Goal: Task Accomplishment & Management: Use online tool/utility

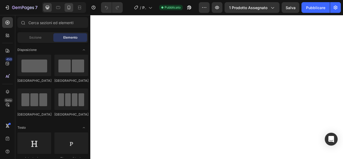
click at [69, 7] on icon at bounding box center [68, 7] width 5 height 5
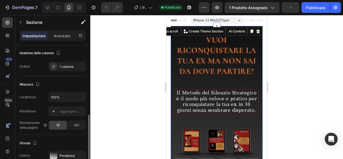
scroll to position [91, 0]
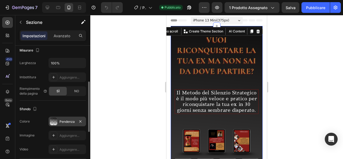
click at [70, 120] on font "Pendenza" at bounding box center [66, 121] width 15 height 4
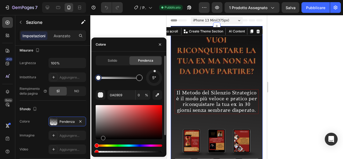
type input "0F0E0E"
click at [140, 80] on div at bounding box center [139, 77] width 6 height 6
click at [140, 94] on input "100" at bounding box center [142, 95] width 15 height 10
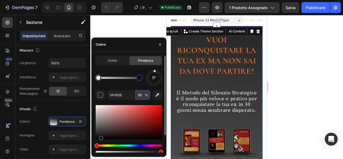
type input "9"
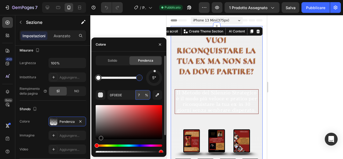
type input "70"
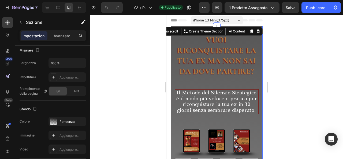
click at [299, 106] on div at bounding box center [216, 87] width 252 height 144
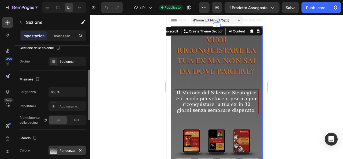
click at [66, 152] on div "Pendenza" at bounding box center [66, 150] width 37 height 10
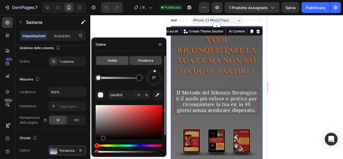
click at [108, 59] on font "Solido" at bounding box center [112, 60] width 9 height 4
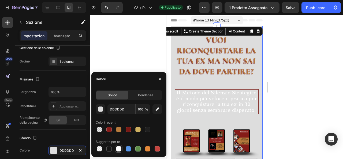
click at [118, 150] on div at bounding box center [118, 148] width 5 height 5
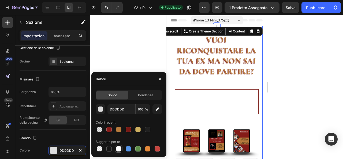
type input "FFFFFF"
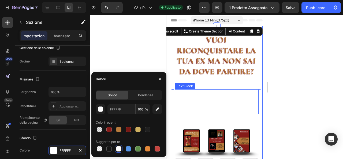
click at [194, 113] on p "Il Metodo del Silenzio Strategico è il modo più veloce e pratico per riconquist…" at bounding box center [216, 101] width 82 height 23
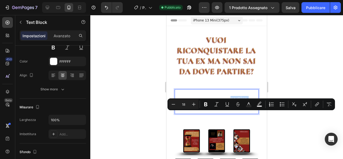
scroll to position [0, 0]
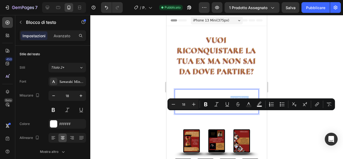
click at [188, 113] on p "Il Metodo del Silenzio Strategico è il modo più veloce e pratico per riconquist…" at bounding box center [216, 101] width 82 height 23
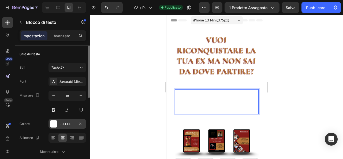
click at [64, 122] on font "FFFFFF" at bounding box center [64, 124] width 11 height 4
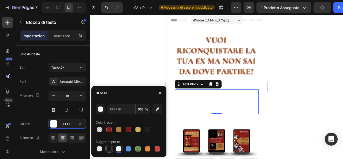
click at [107, 149] on div at bounding box center [108, 148] width 5 height 5
type input "151515"
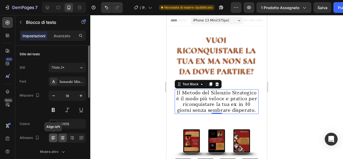
click at [55, 138] on icon at bounding box center [53, 137] width 5 height 5
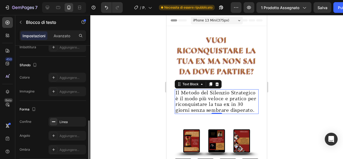
scroll to position [160, 0]
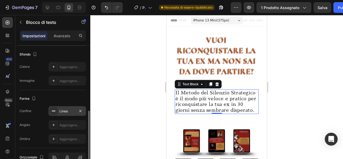
click at [68, 111] on div "Linea" at bounding box center [67, 111] width 16 height 5
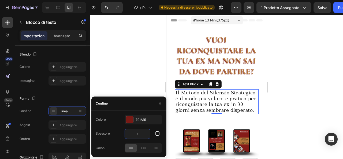
click at [147, 133] on input "1" at bounding box center [137, 134] width 25 height 10
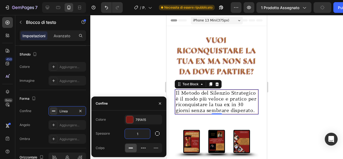
type input "2"
click at [141, 90] on div at bounding box center [216, 87] width 252 height 144
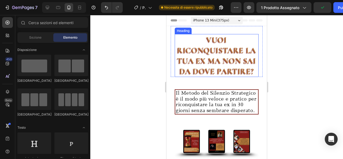
click at [215, 48] on h2 "VUOI RICONQUISTARE LA TUA EX MA NON SAI DA DOVE PARTIRE?" at bounding box center [217, 55] width 84 height 43
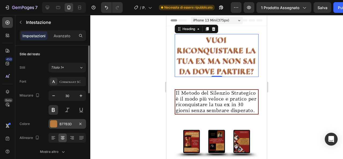
click at [62, 122] on font "B77B3D" at bounding box center [65, 124] width 12 height 4
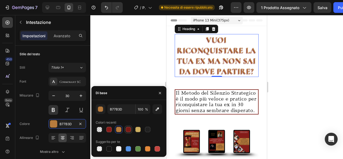
click at [127, 128] on div at bounding box center [128, 129] width 5 height 5
type input "791A15"
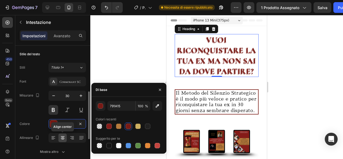
scroll to position [36, 0]
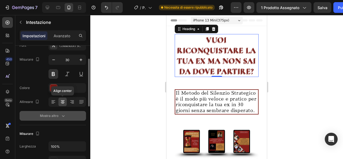
click at [62, 116] on icon "button" at bounding box center [63, 115] width 5 height 5
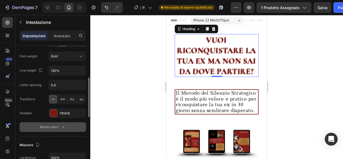
scroll to position [97, 0]
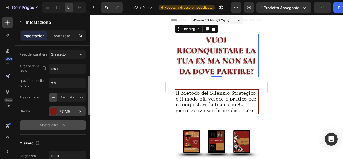
click at [73, 113] on div "791A15" at bounding box center [66, 111] width 37 height 10
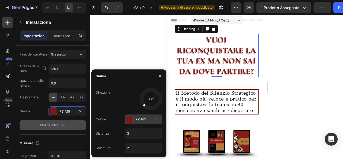
click at [135, 118] on font "791A15" at bounding box center [140, 119] width 10 height 4
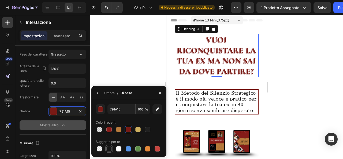
click at [109, 148] on div at bounding box center [108, 148] width 5 height 5
type input "151515"
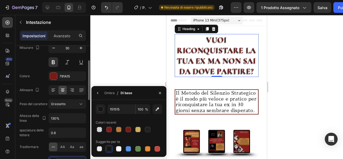
scroll to position [48, 0]
click at [69, 76] on font "791A15" at bounding box center [64, 76] width 10 height 4
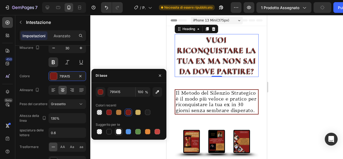
click at [119, 130] on div at bounding box center [118, 131] width 5 height 5
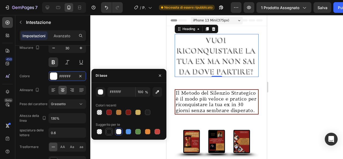
click at [107, 131] on div at bounding box center [108, 131] width 5 height 5
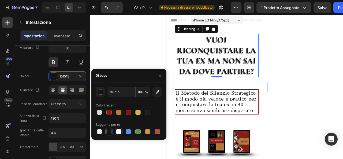
click at [118, 132] on div at bounding box center [118, 131] width 5 height 5
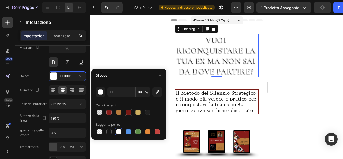
click at [125, 109] on div at bounding box center [128, 112] width 6 height 6
type input "791A15"
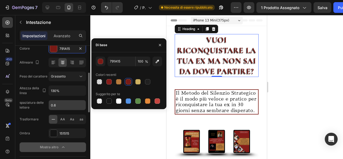
scroll to position [78, 0]
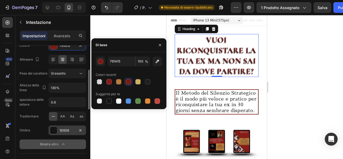
click at [68, 130] on font "151515" at bounding box center [64, 130] width 10 height 4
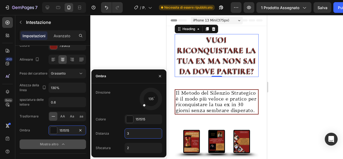
click at [133, 133] on input "3" at bounding box center [143, 134] width 37 height 10
type input "1"
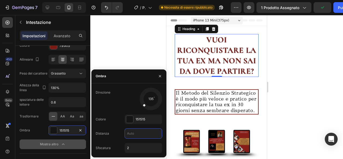
type input "2"
type input "q"
type input "1"
click at [117, 56] on div at bounding box center [216, 87] width 252 height 144
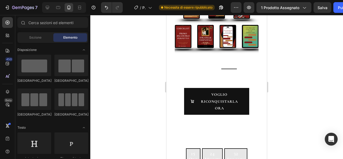
scroll to position [137, 0]
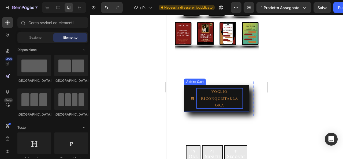
click at [210, 108] on div "VOGLIO RICONQUISTARLA ORA" at bounding box center [219, 98] width 46 height 20
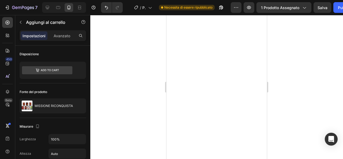
scroll to position [1111, 0]
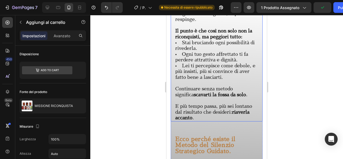
click at [173, 95] on div "Hai perso la tua ex e ti senti nel caos. Ogni giorno pensi a cosa scriverle, la…" at bounding box center [217, 40] width 92 height 164
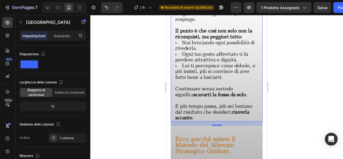
click at [209, 126] on div "16" at bounding box center [217, 123] width 92 height 4
click at [187, 126] on div "16" at bounding box center [217, 123] width 92 height 4
click at [186, 135] on div "Text Block" at bounding box center [185, 132] width 18 height 5
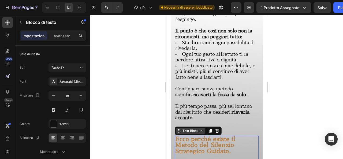
click at [186, 134] on div "Text Block" at bounding box center [190, 130] width 29 height 6
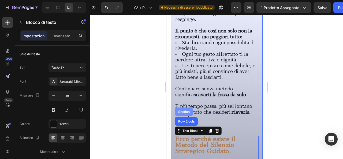
click at [183, 116] on div "Section" at bounding box center [184, 111] width 18 height 9
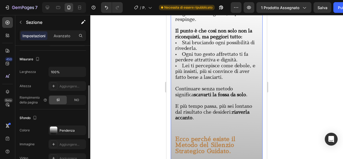
scroll to position [97, 0]
click at [65, 129] on font "Pendenza" at bounding box center [66, 130] width 15 height 4
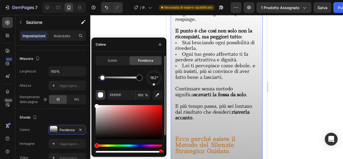
click at [101, 96] on div "button" at bounding box center [100, 94] width 5 height 5
click at [110, 62] on font "Solido" at bounding box center [112, 60] width 9 height 4
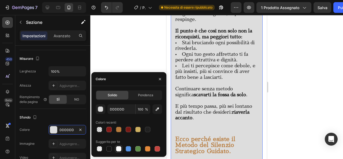
click at [120, 149] on div at bounding box center [118, 148] width 5 height 5
type input "FFFFFF"
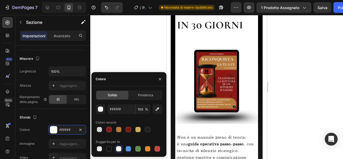
scroll to position [1822, 0]
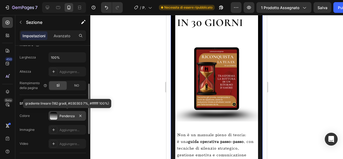
click at [68, 114] on font "Pendenza" at bounding box center [66, 116] width 15 height 4
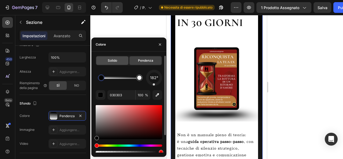
click at [111, 61] on font "Solido" at bounding box center [112, 60] width 9 height 4
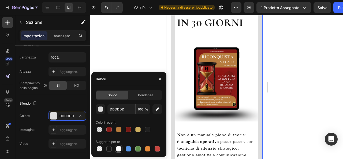
click at [119, 147] on div at bounding box center [118, 148] width 5 height 5
type input "FFFFFF"
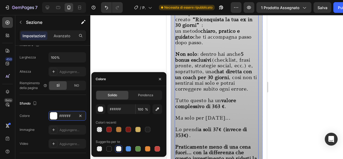
scroll to position [3896, 0]
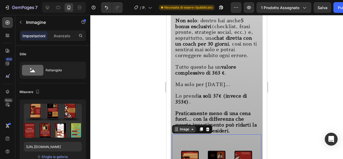
click at [187, 131] on div "Image" at bounding box center [185, 129] width 12 height 5
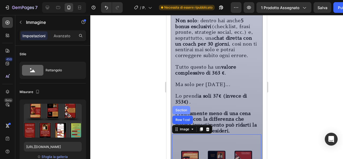
click at [179, 112] on div "Section" at bounding box center [181, 109] width 14 height 3
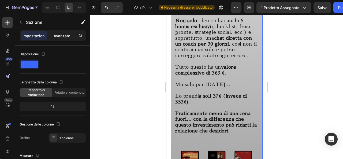
click at [54, 34] on font "Avanzato" at bounding box center [62, 35] width 17 height 5
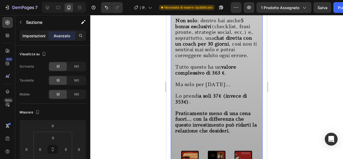
click at [40, 38] on p "Impostazioni" at bounding box center [33, 36] width 23 height 6
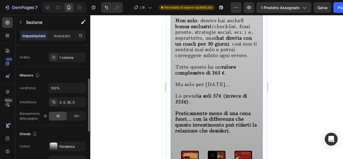
scroll to position [80, 0]
click at [55, 144] on div at bounding box center [53, 145] width 7 height 7
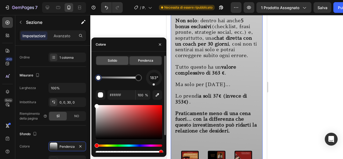
click at [103, 65] on div "Solido" at bounding box center [112, 60] width 32 height 9
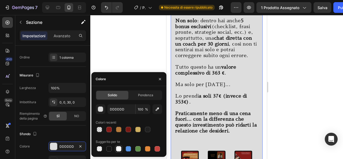
click at [118, 148] on div at bounding box center [118, 148] width 5 height 5
type input "FFFFFF"
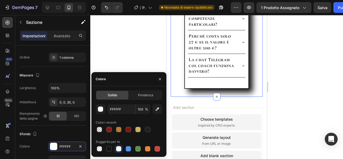
scroll to position [4726, 0]
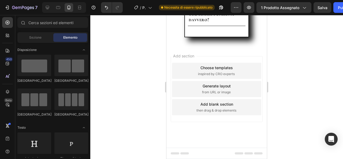
drag, startPoint x: 51, startPoint y: 86, endPoint x: 123, endPoint y: 73, distance: 74.0
click at [123, 73] on div at bounding box center [216, 87] width 252 height 144
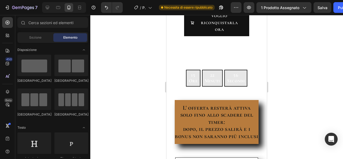
scroll to position [152, 0]
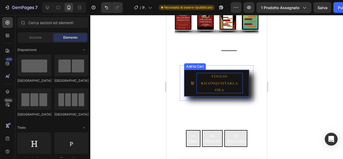
click at [215, 93] on div "VOGLIO RICONQUISTARLA ORA" at bounding box center [219, 83] width 46 height 20
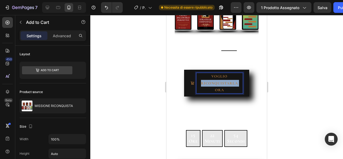
click at [215, 93] on p "VOGLIO RICONQUISTARLA ORA" at bounding box center [219, 83] width 46 height 20
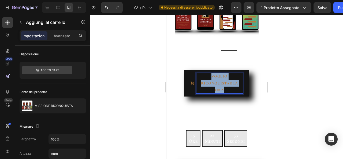
click at [215, 93] on p "VOGLIO RICONQUISTARLA ORA" at bounding box center [219, 83] width 46 height 20
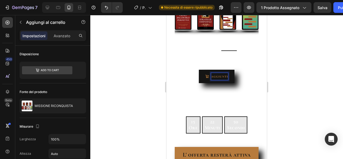
click at [199, 70] on button "aggiunti" at bounding box center [217, 76] width 36 height 13
click at [196, 70] on button "aggiunti al" at bounding box center [216, 76] width 41 height 13
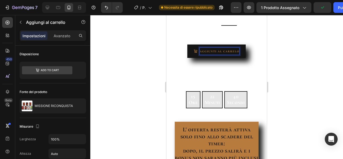
scroll to position [160, 0]
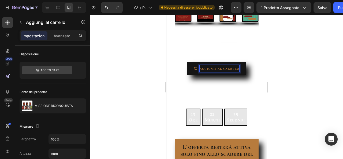
click at [213, 72] on p "aggiunti al carrelo" at bounding box center [219, 68] width 40 height 7
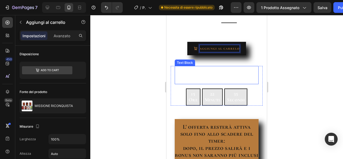
scroll to position [181, 0]
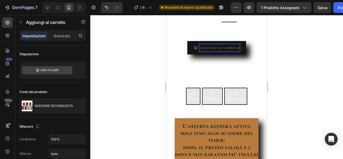
click at [283, 97] on div at bounding box center [216, 87] width 252 height 144
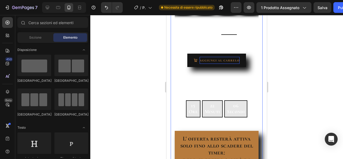
scroll to position [165, 0]
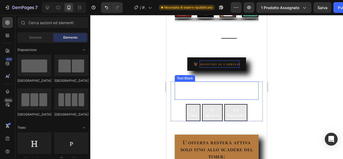
click at [202, 99] on p "Ancora per poche ore potrai avere il nostro manuale con tutti i bonus a soli € …" at bounding box center [216, 90] width 83 height 17
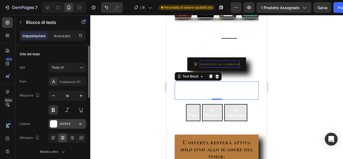
click at [64, 124] on font "FFFFFF" at bounding box center [64, 124] width 11 height 4
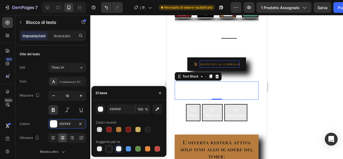
click at [109, 150] on div at bounding box center [108, 148] width 5 height 5
type input "151515"
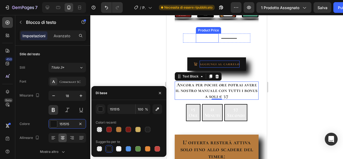
click at [207, 43] on div "€37,00" at bounding box center [207, 37] width 23 height 9
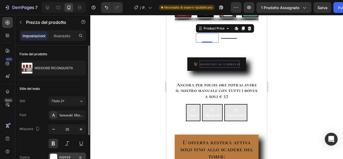
click at [58, 156] on div "FFFFFF" at bounding box center [66, 157] width 37 height 10
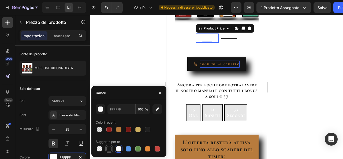
click at [107, 149] on div at bounding box center [108, 148] width 5 height 5
click at [131, 129] on div at bounding box center [128, 129] width 6 height 6
type input "791A15"
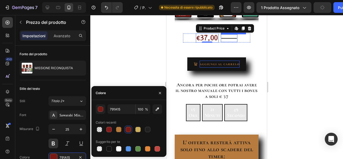
click at [223, 42] on div "€353,00" at bounding box center [229, 38] width 17 height 8
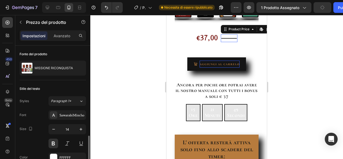
scroll to position [56, 0]
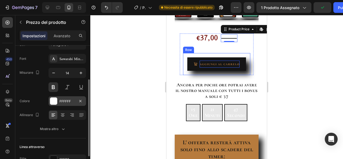
click at [69, 103] on div "FFFFFF" at bounding box center [66, 101] width 37 height 10
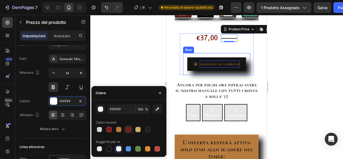
click at [131, 128] on div at bounding box center [128, 129] width 5 height 5
type input "791A15"
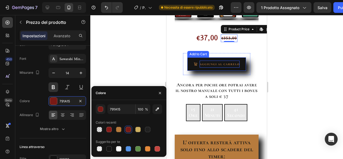
click at [215, 70] on button "aggiungi al carrelo" at bounding box center [216, 63] width 59 height 13
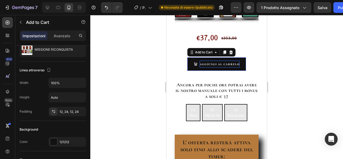
scroll to position [0, 0]
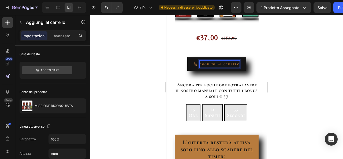
click at [188, 70] on button "aggiungi al carrelo" at bounding box center [216, 63] width 59 height 13
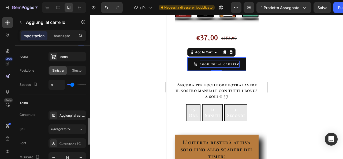
scroll to position [258, 0]
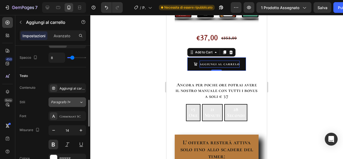
click at [75, 102] on div "Paragrafo 1*" at bounding box center [65, 102] width 28 height 5
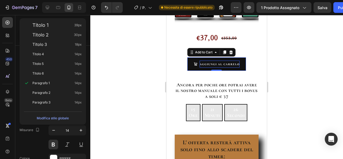
click at [108, 114] on div at bounding box center [216, 87] width 252 height 144
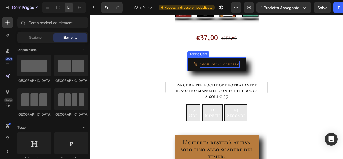
click at [188, 70] on button "aggiungi al carrelo" at bounding box center [216, 63] width 59 height 13
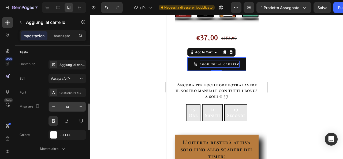
scroll to position [280, 0]
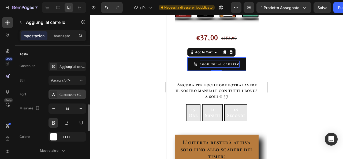
click at [70, 93] on font "Cormorant SC" at bounding box center [69, 95] width 21 height 4
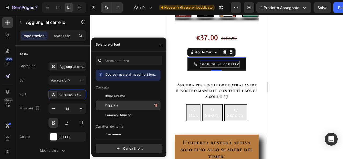
click at [109, 107] on font "Poppins" at bounding box center [111, 105] width 13 height 5
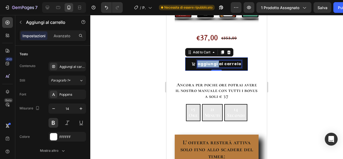
click at [199, 67] on p "aggiungi al carrelo" at bounding box center [219, 64] width 44 height 7
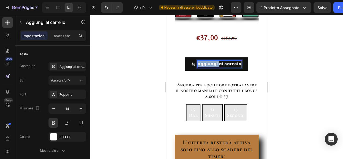
click at [199, 67] on p "aggiungi al carrelo" at bounding box center [219, 64] width 44 height 7
click at [235, 67] on p "Aggiungi al carrelo" at bounding box center [219, 64] width 44 height 7
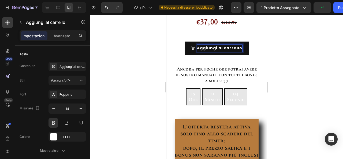
scroll to position [189, 0]
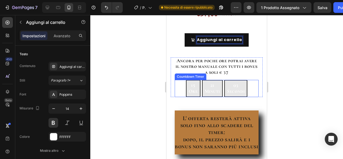
click at [248, 97] on div "15 Ore 21 Minuti 03 Secondi" at bounding box center [217, 88] width 84 height 17
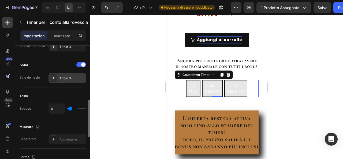
click at [76, 78] on div "Titolo 3" at bounding box center [71, 78] width 25 height 5
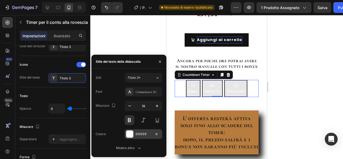
click at [134, 137] on div "FFFFFF" at bounding box center [142, 134] width 37 height 10
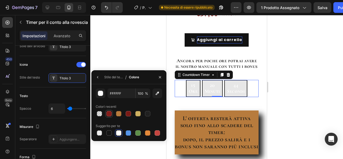
click at [108, 114] on div at bounding box center [108, 113] width 5 height 5
type input "10"
type input "861C19"
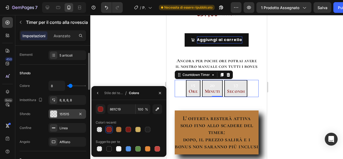
scroll to position [55, 0]
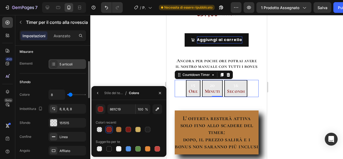
click at [78, 63] on div "5 articoli" at bounding box center [71, 64] width 25 height 5
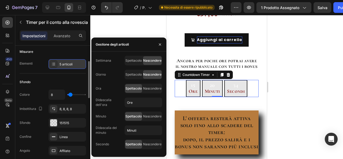
click at [78, 63] on div "5 articoli" at bounding box center [71, 64] width 25 height 5
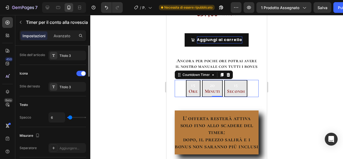
scroll to position [135, 0]
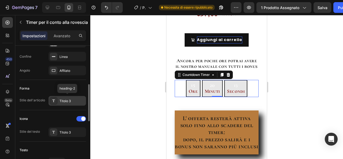
click at [74, 100] on div "Titolo 3" at bounding box center [71, 101] width 25 height 5
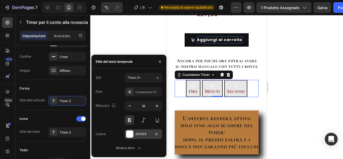
click at [150, 136] on div "FFFFFF" at bounding box center [143, 134] width 16 height 5
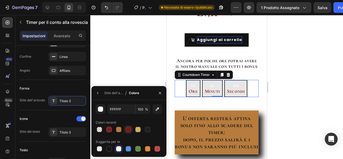
click at [128, 130] on div at bounding box center [128, 129] width 5 height 5
type input "791A15"
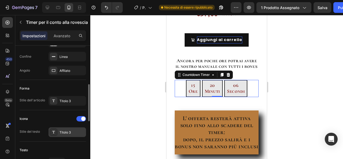
click at [65, 131] on font "Titolo 3" at bounding box center [64, 132] width 11 height 4
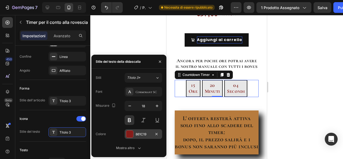
click at [138, 136] on div "861C19" at bounding box center [142, 134] width 37 height 10
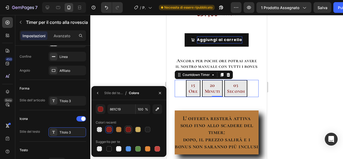
click at [128, 129] on div at bounding box center [128, 129] width 5 height 5
type input "791A15"
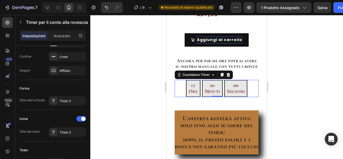
click at [289, 104] on div at bounding box center [216, 87] width 252 height 144
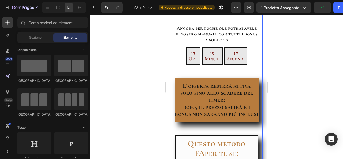
scroll to position [221, 0]
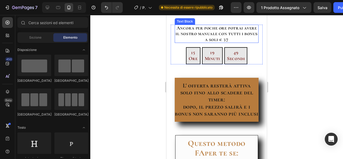
click at [207, 43] on p "Ancora per poche ore potrai avere il nostro manuale con tutti i bonus a soli € …" at bounding box center [216, 33] width 83 height 17
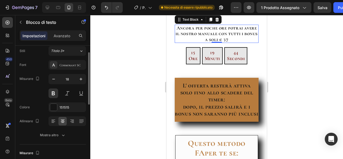
scroll to position [17, 0]
click at [49, 134] on font "Mostra altro" at bounding box center [49, 135] width 18 height 4
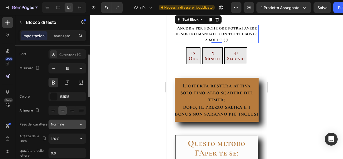
scroll to position [27, 0]
click at [76, 52] on div "Cormorant SC" at bounding box center [66, 55] width 37 height 10
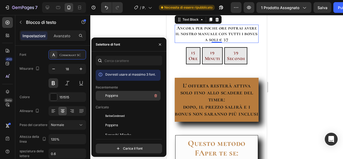
click at [117, 98] on font "Poppins" at bounding box center [111, 95] width 13 height 5
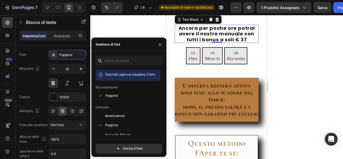
click at [293, 68] on div at bounding box center [216, 87] width 252 height 144
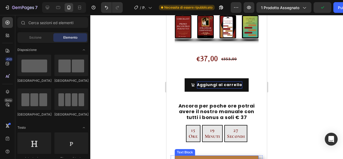
scroll to position [167, 0]
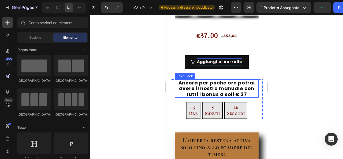
click at [225, 97] on p "Ancora per poche ore potrai avere il nostro manuale con tutti i bonus a soli € …" at bounding box center [216, 88] width 83 height 17
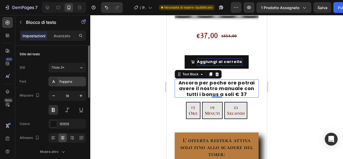
click at [66, 80] on font "Poppins" at bounding box center [65, 81] width 13 height 5
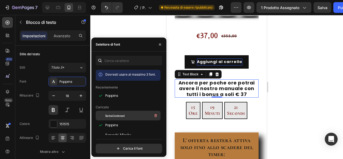
scroll to position [20, 0]
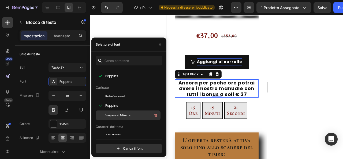
click at [115, 116] on span "Sawarabi Mincho" at bounding box center [118, 115] width 26 height 5
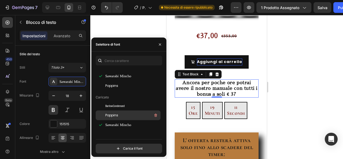
click at [120, 113] on div "Poppins" at bounding box center [132, 115] width 54 height 6
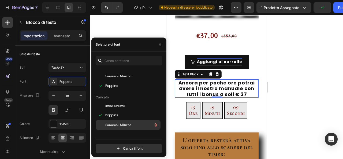
click at [119, 122] on span "Sawarabi Mincho" at bounding box center [118, 124] width 26 height 5
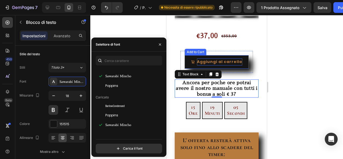
click at [185, 68] on button "Aggiungi al carrello" at bounding box center [216, 61] width 64 height 13
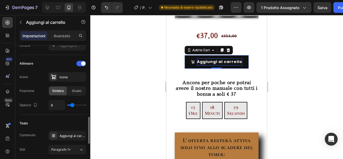
scroll to position [233, 0]
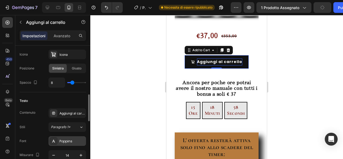
click at [67, 141] on font "Poppins" at bounding box center [65, 141] width 13 height 5
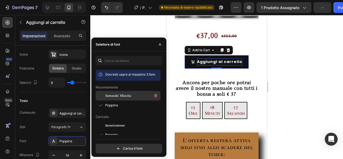
click at [117, 95] on font "Sawarabi Mincho" at bounding box center [118, 95] width 26 height 3
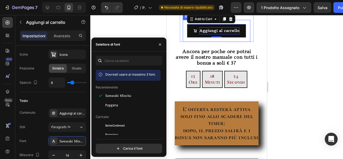
scroll to position [204, 0]
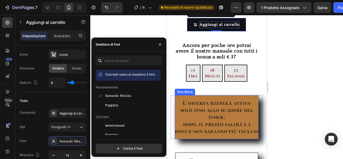
click at [179, 120] on p "solo fino allo scadere del timer:" at bounding box center [217, 113] width 84 height 14
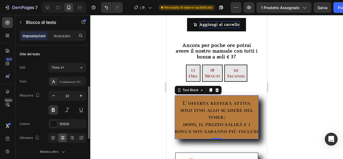
scroll to position [30, 0]
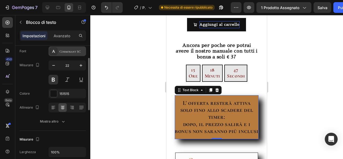
click at [76, 52] on font "Cormorant SC" at bounding box center [69, 52] width 21 height 4
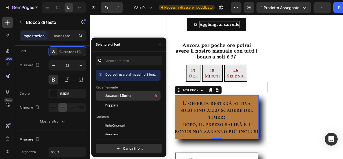
click at [107, 97] on font "Sawarabi Mincho" at bounding box center [118, 95] width 26 height 3
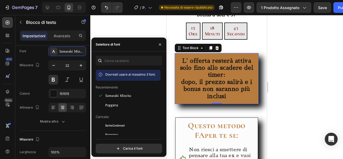
scroll to position [248, 0]
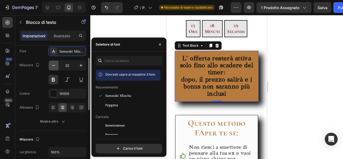
click at [53, 65] on icon "button" at bounding box center [53, 65] width 5 height 5
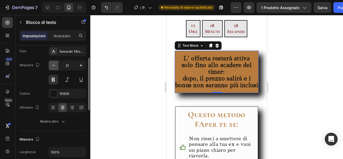
click at [53, 65] on icon "button" at bounding box center [53, 65] width 5 height 5
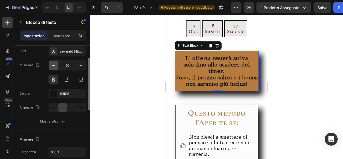
click at [53, 65] on icon "button" at bounding box center [53, 65] width 5 height 5
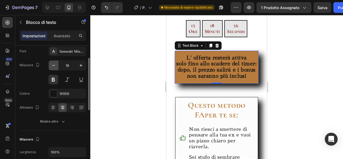
click at [53, 65] on icon "button" at bounding box center [53, 65] width 5 height 5
type input "18"
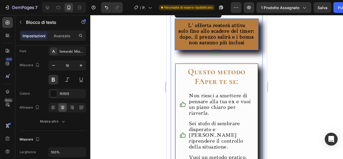
scroll to position [301, 0]
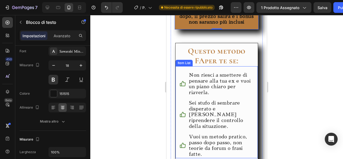
click at [217, 94] on p "Non riesci a smettere di pensare alla tua ex e vuoi un piano chiaro per riaverl…" at bounding box center [221, 83] width 64 height 23
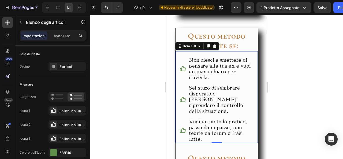
scroll to position [316, 0]
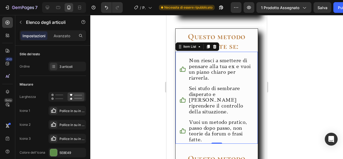
click at [220, 75] on p "Non riesci a smettere di pensare alla tua ex e vuoi un piano chiaro per riaverl…" at bounding box center [221, 69] width 64 height 23
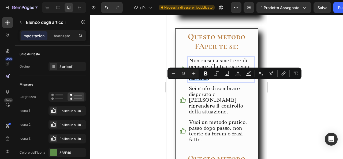
drag, startPoint x: 207, startPoint y: 86, endPoint x: 208, endPoint y: 90, distance: 4.3
click at [208, 81] on p "Non riesci a smettere di pensare alla tua ex e vuoi un piano chiaro per riaverl…" at bounding box center [221, 69] width 64 height 23
click at [204, 74] on icon "Editor contextual toolbar" at bounding box center [205, 73] width 5 height 5
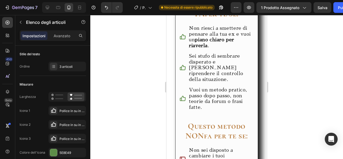
scroll to position [348, 0]
click at [203, 78] on p "Sei stufo di sembrare disperato e vuoi riprendere il controllo della situazione." at bounding box center [221, 67] width 64 height 29
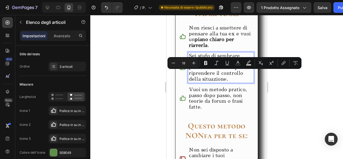
drag, startPoint x: 190, startPoint y: 74, endPoint x: 209, endPoint y: 76, distance: 19.9
click at [209, 76] on p "Sei stufo di sembrare disperato e vuoi riprendere il controllo della situazione." at bounding box center [221, 67] width 64 height 29
click at [206, 63] on icon "Editor contextual toolbar" at bounding box center [205, 63] width 3 height 4
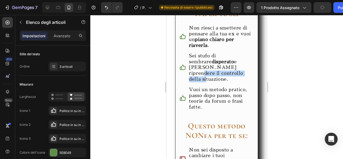
drag, startPoint x: 221, startPoint y: 80, endPoint x: 225, endPoint y: 86, distance: 7.3
click at [225, 82] on p "Sei stufo di sembrare disperato e vuoi riprendere il controllo della situazione." at bounding box center [221, 67] width 64 height 29
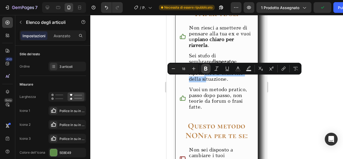
click at [204, 71] on icon "Editor contextual toolbar" at bounding box center [205, 68] width 5 height 5
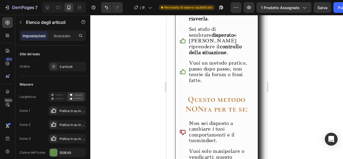
scroll to position [375, 0]
click at [215, 80] on p "Vuoi un metodo pratico, passo dopo passo, non teorie da forum o frasi fatte." at bounding box center [221, 71] width 64 height 23
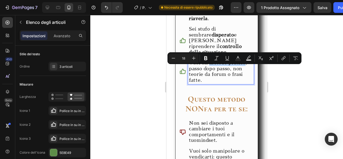
drag, startPoint x: 210, startPoint y: 69, endPoint x: 244, endPoint y: 71, distance: 34.4
click at [244, 71] on p "Vuoi un metodo pratico, passo dopo passo, non teorie da forum o frasi fatte." at bounding box center [221, 71] width 64 height 23
click at [203, 60] on icon "Editor contextual toolbar" at bounding box center [205, 57] width 5 height 5
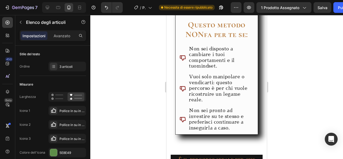
scroll to position [451, 0]
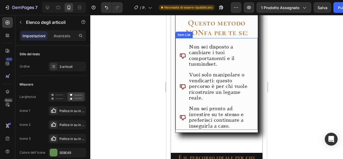
click at [214, 60] on p "Non sei disposto a cambiare i tuoi comportamenti e il tuomindset." at bounding box center [221, 55] width 64 height 23
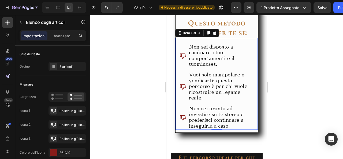
click at [195, 67] on p "Non sei disposto a cambiare i tuoi comportamenti e il tuomindset." at bounding box center [221, 55] width 64 height 23
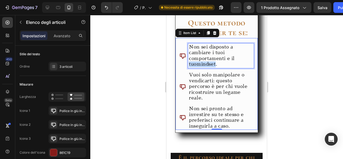
click at [195, 67] on p "Non sei disposto a cambiare i tuoi comportamenti e il tuomindset." at bounding box center [221, 55] width 64 height 23
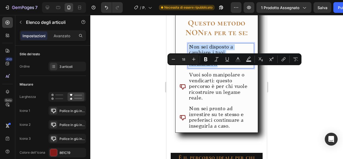
click at [195, 67] on p "Non sei disposto a cambiare i tuoi comportamenti e il tuomindset." at bounding box center [221, 55] width 64 height 23
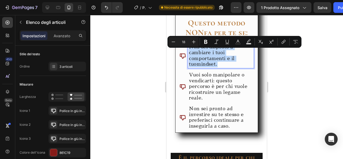
click at [195, 67] on p "Non sei disposto a cambiare i tuoi comportamenti e il tuomindset." at bounding box center [221, 55] width 64 height 23
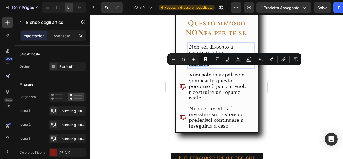
drag, startPoint x: 188, startPoint y: 69, endPoint x: 207, endPoint y: 72, distance: 18.9
click at [207, 67] on p "Non sei disposto a cambiare i tuoi comportamenti e il tuo mindset." at bounding box center [221, 55] width 64 height 23
click at [206, 62] on button "Bold" at bounding box center [206, 59] width 10 height 10
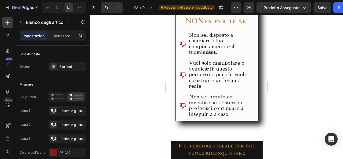
scroll to position [466, 0]
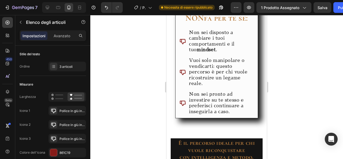
click at [212, 86] on p "Vuoi solo manipolare o vendicarti: questo percorso è per chi vuole ricostruire …" at bounding box center [221, 72] width 64 height 29
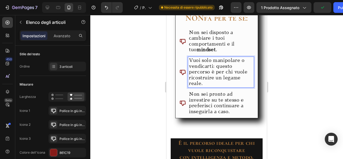
click at [223, 83] on p "Vuoi solo manipolare o vendicarti: questo percorso è per chi vuole ricostruire …" at bounding box center [221, 72] width 64 height 29
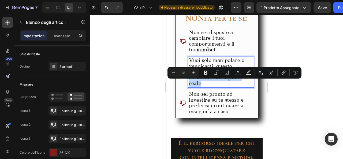
drag, startPoint x: 189, startPoint y: 84, endPoint x: 199, endPoint y: 92, distance: 12.8
click at [199, 87] on div "Vuoi solo manipolare o vendicarti: questo percorso è per chi vuole ricostruire …" at bounding box center [221, 72] width 66 height 31
click at [203, 74] on icon "Barra degli strumenti contestuale dell'editor" at bounding box center [205, 72] width 5 height 5
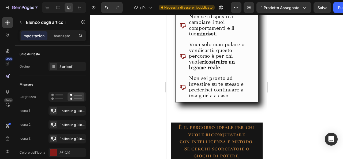
scroll to position [482, 0]
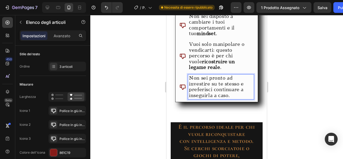
click at [210, 96] on p "Non sei pronto ad investire su te stesso e preferisci continuare a inseguirla a…" at bounding box center [221, 86] width 64 height 23
drag, startPoint x: 188, startPoint y: 90, endPoint x: 238, endPoint y: 91, distance: 49.8
click at [238, 91] on p "Non sei pronto ad investire su te stesso e preferisci continuare a inseguirla a…" at bounding box center [221, 86] width 64 height 23
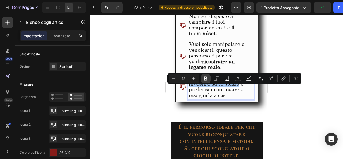
click at [206, 80] on icon "Editor contextual toolbar" at bounding box center [205, 79] width 3 height 4
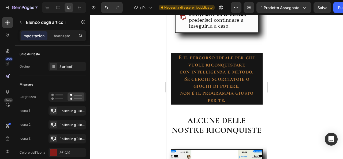
scroll to position [552, 0]
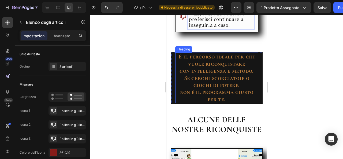
click at [210, 99] on h2 "È il percorso ideale per chi vuole riconquistare con intelligenza e metodo. Se …" at bounding box center [216, 77] width 83 height 51
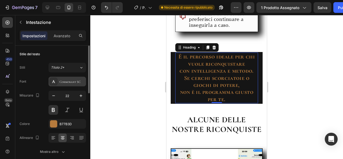
click at [80, 78] on div "Cormorant SC" at bounding box center [66, 82] width 37 height 10
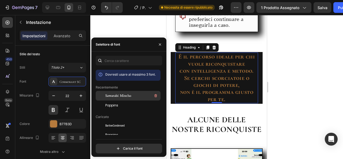
click at [118, 96] on font "Sawarabi Mincho" at bounding box center [118, 95] width 26 height 3
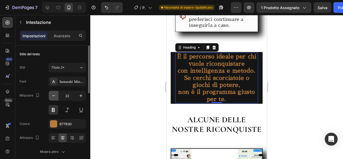
click at [53, 95] on icon "button" at bounding box center [53, 95] width 3 height 1
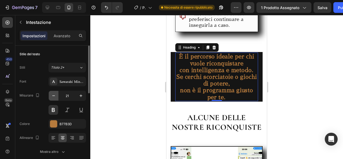
click at [53, 95] on icon "button" at bounding box center [53, 95] width 3 height 1
type input "20"
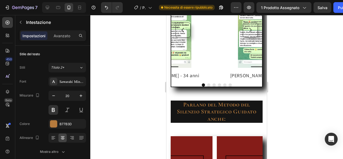
scroll to position [750, 0]
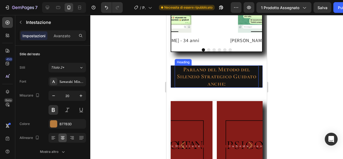
click at [201, 88] on h2 "Parlano del Metodo del Silenzio Strategico Guidato anche:" at bounding box center [217, 76] width 84 height 22
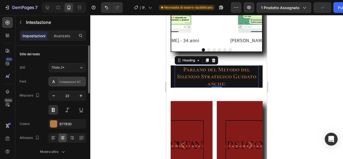
click at [71, 82] on font "Cormorant SC" at bounding box center [69, 82] width 21 height 4
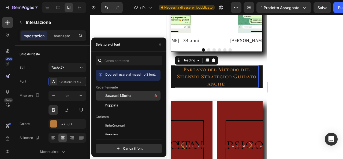
click at [121, 96] on font "Sawarabi Mincho" at bounding box center [118, 95] width 26 height 3
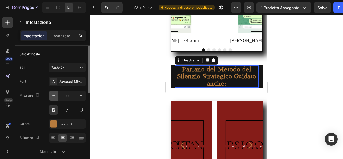
click at [55, 97] on icon "button" at bounding box center [53, 95] width 5 height 5
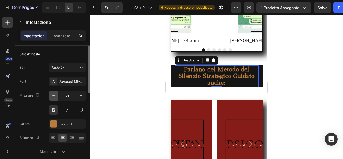
click at [55, 97] on icon "button" at bounding box center [53, 95] width 5 height 5
type input "20"
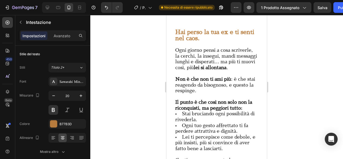
scroll to position [987, 0]
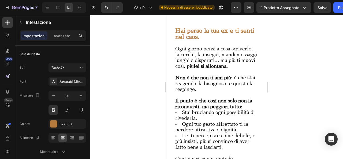
click at [188, 92] on span "Non è che non ti ami più : è che stai reagendo da bisognoso, e questo la respin…" at bounding box center [215, 83] width 80 height 16
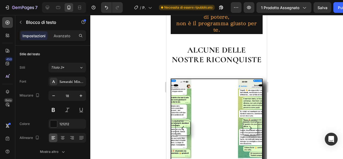
scroll to position [616, 0]
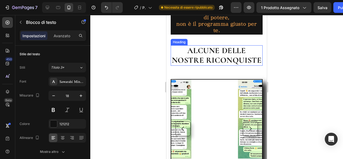
click at [186, 66] on h2 "ALCUNE DELLE NOSTRE RICONQUISTE" at bounding box center [217, 55] width 92 height 20
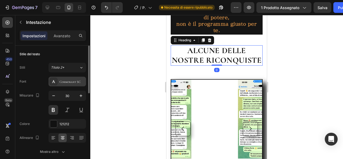
click at [76, 82] on font "Cormorant SC" at bounding box center [69, 82] width 21 height 4
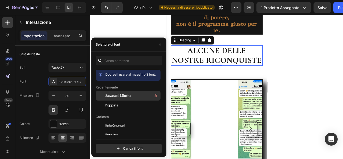
click at [124, 94] on font "Sawarabi Mincho" at bounding box center [118, 95] width 26 height 3
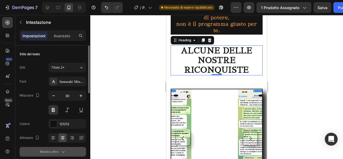
click at [55, 149] on font "Mostra altro" at bounding box center [49, 151] width 18 height 4
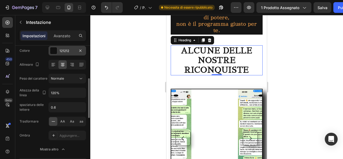
scroll to position [82, 0]
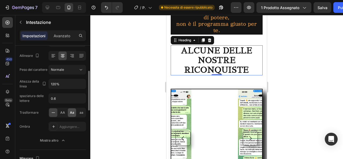
click at [72, 112] on font "Aa" at bounding box center [72, 112] width 4 height 4
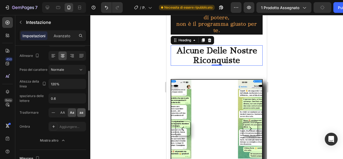
click at [80, 112] on font "aa" at bounding box center [82, 112] width 4 height 4
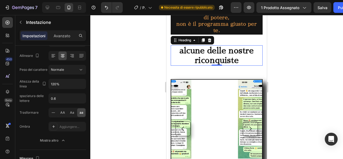
click at [181, 58] on h2 "ALCUNE DELLE NOSTRE RICONQUISTE" at bounding box center [217, 55] width 92 height 20
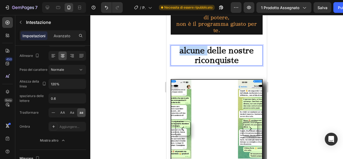
click at [181, 58] on p "ALCUNE DELLE NOSTRE RICONQUISTE" at bounding box center [216, 55] width 91 height 19
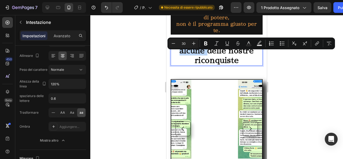
click at [181, 58] on p "ALCUNE DELLE NOSTRE RICONQUISTE" at bounding box center [216, 55] width 91 height 19
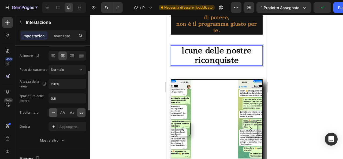
click at [54, 113] on icon at bounding box center [53, 112] width 5 height 5
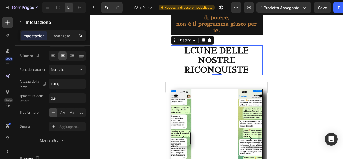
click at [186, 63] on p "LCUNE DELLE NOSTRE RICONQUISTE" at bounding box center [216, 60] width 91 height 29
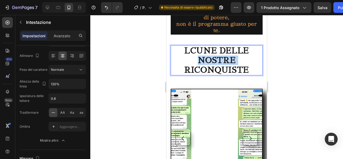
click at [186, 63] on p "LCUNE DELLE NOSTRE RICONQUISTE" at bounding box center [216, 60] width 91 height 29
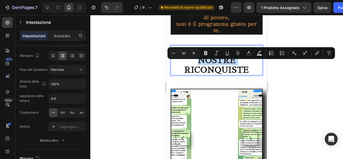
click at [186, 63] on p "LCUNE DELLE NOSTRE RICONQUISTE" at bounding box center [216, 60] width 91 height 29
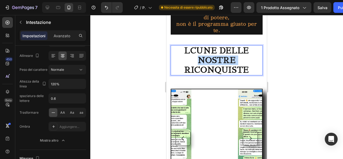
click at [186, 63] on p "LCUNE DELLE NOSTRE RICONQUISTE" at bounding box center [216, 60] width 91 height 29
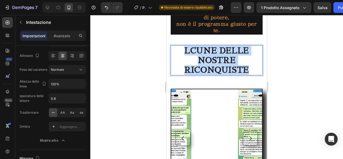
click at [186, 63] on p "LCUNE DELLE NOSTRE RICONQUISTE" at bounding box center [216, 60] width 91 height 29
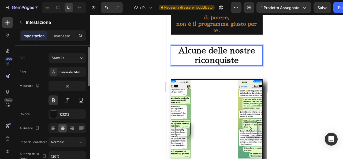
scroll to position [8, 0]
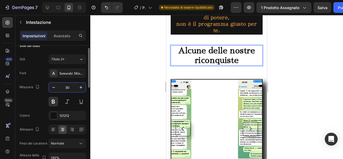
click at [67, 88] on input "30" at bounding box center [67, 87] width 18 height 10
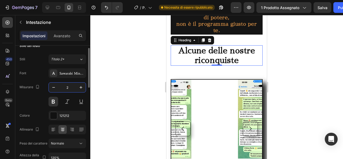
type input "20"
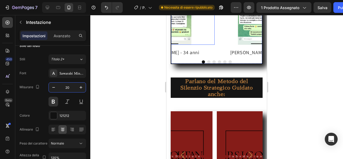
scroll to position [726, 0]
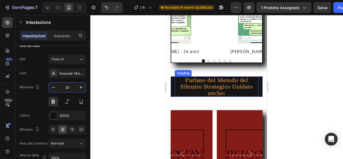
click at [189, 91] on h2 "Parlano del Metodo del Silenzio Strategico Guidato anche:" at bounding box center [217, 86] width 84 height 20
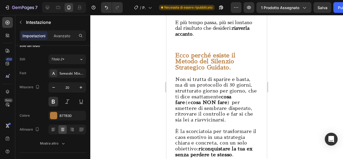
scroll to position [1134, 0]
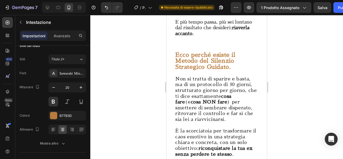
click at [189, 91] on span "Non si tratta di sparire e basta, ma di un protocollo di 30 giorni, strutturato…" at bounding box center [215, 98] width 81 height 45
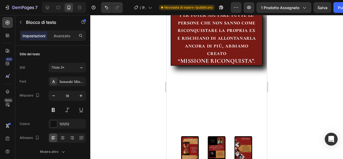
scroll to position [1384, 0]
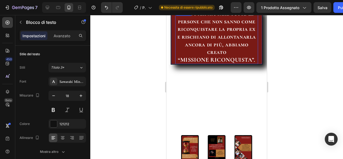
click at [190, 54] on h2 "Per poter aiutare tutte le persone che non sanno come riconquistare la propria …" at bounding box center [216, 36] width 83 height 55
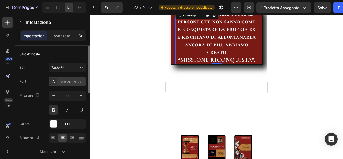
click at [80, 82] on font "Cormorant SC" at bounding box center [69, 82] width 21 height 4
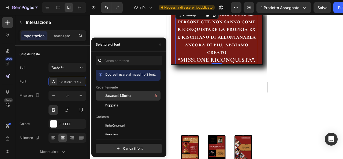
click at [123, 92] on div "Sawarabi Mincho" at bounding box center [132, 95] width 54 height 6
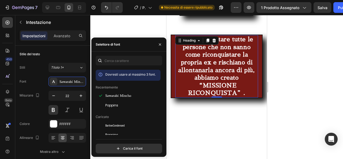
scroll to position [1355, 0]
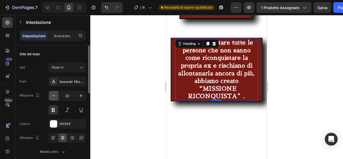
click at [54, 97] on icon "button" at bounding box center [53, 95] width 5 height 5
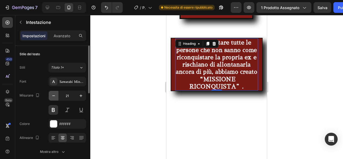
click at [54, 97] on icon "button" at bounding box center [53, 95] width 5 height 5
type input "20"
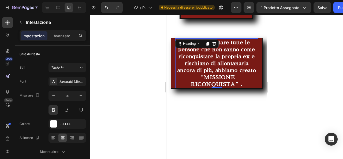
click at [226, 85] on h2 "Per poter aiutare tutte le persone che non sanno come riconquistare la propria …" at bounding box center [216, 63] width 83 height 50
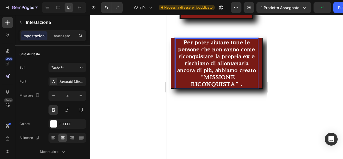
click at [237, 88] on p "Per poter aiutare tutte le persone che non sanno come riconquistare la propria …" at bounding box center [217, 63] width 82 height 49
click at [203, 88] on p "Per poter aiutare tutte le persone che non sanno come riconquistare la propria …" at bounding box center [217, 63] width 82 height 49
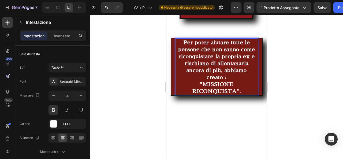
click at [243, 95] on p "Per poter aiutare tutte le persone che non sanno come riconquistare la propria …" at bounding box center [217, 67] width 82 height 56
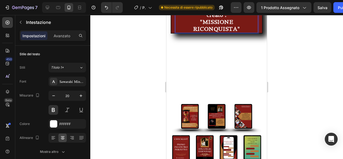
scroll to position [1424, 0]
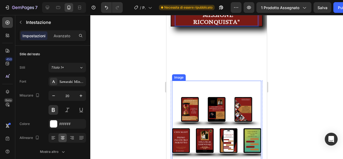
click at [216, 90] on img at bounding box center [216, 125] width 89 height 89
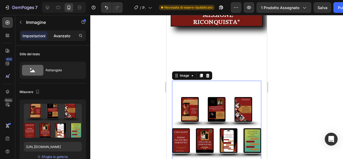
click at [63, 37] on font "Avanzato" at bounding box center [62, 35] width 17 height 5
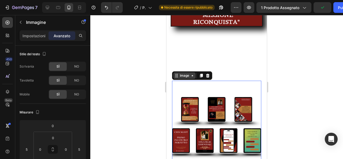
click at [185, 78] on div "Image" at bounding box center [185, 75] width 12 height 5
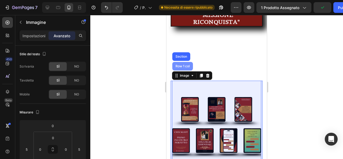
click at [183, 68] on div "Row 1 col" at bounding box center [182, 66] width 16 height 3
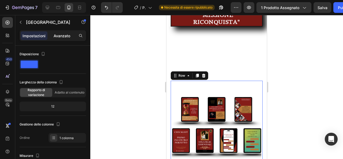
click at [66, 37] on font "Avanzato" at bounding box center [62, 35] width 17 height 5
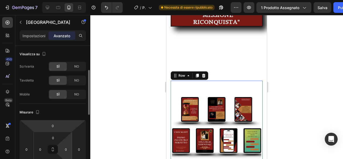
scroll to position [24, 0]
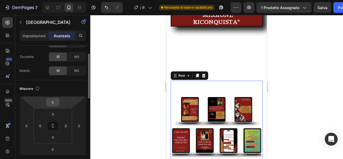
click at [53, 101] on input "0" at bounding box center [52, 102] width 11 height 8
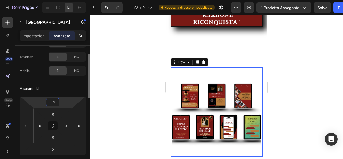
type input "-30"
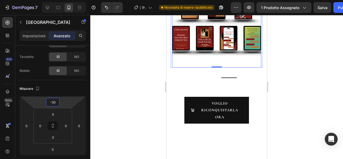
scroll to position [1525, 0]
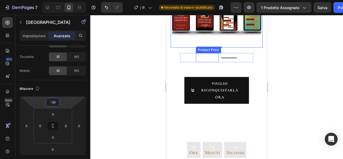
click at [212, 62] on div "€37,00" at bounding box center [207, 57] width 23 height 9
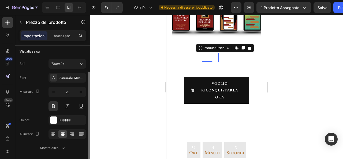
scroll to position [37, 0]
click at [59, 116] on div "FFFFFF" at bounding box center [66, 120] width 37 height 10
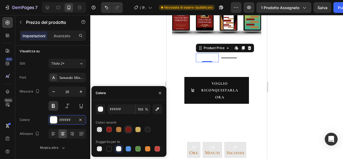
click at [130, 130] on div at bounding box center [128, 129] width 5 height 5
type input "791A15"
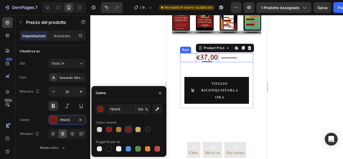
click at [224, 62] on div "€353,00 Product Price Product Price" at bounding box center [229, 57] width 17 height 9
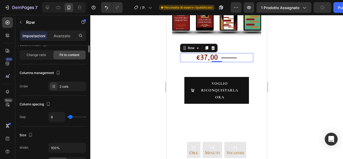
scroll to position [0, 0]
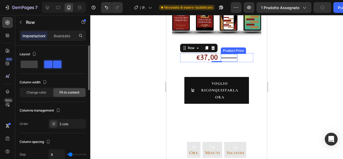
click at [225, 61] on div "€353,00" at bounding box center [229, 58] width 17 height 8
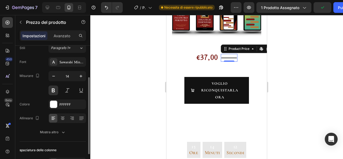
scroll to position [54, 0]
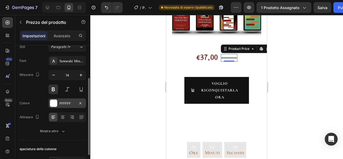
click at [67, 103] on font "FFFFFF" at bounding box center [64, 103] width 11 height 4
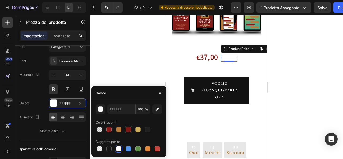
click at [128, 130] on div at bounding box center [128, 129] width 5 height 5
type input "791A15"
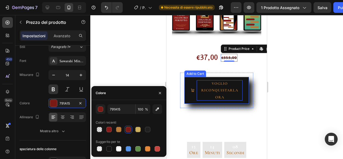
click at [203, 93] on div "VOGLIO RICONQUISTARLA ORA" at bounding box center [220, 90] width 46 height 20
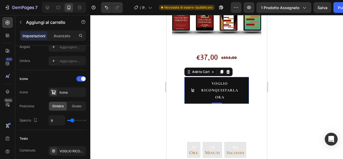
scroll to position [275, 0]
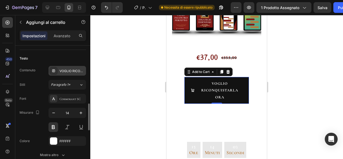
click at [77, 69] on div "VOGLIO RICONQUISTARLA ORA" at bounding box center [71, 71] width 25 height 5
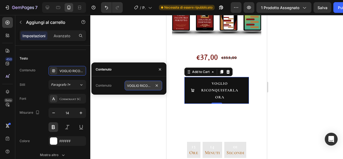
click at [135, 87] on input "VOGLIO RICONQUISTARLA ORA" at bounding box center [142, 86] width 37 height 10
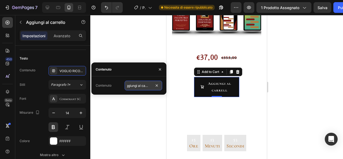
type input "Aggiungi al carrello"
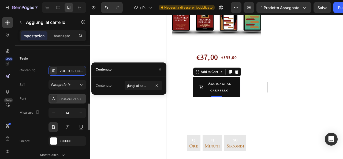
click at [70, 94] on div "Cormorant SC" at bounding box center [66, 99] width 37 height 10
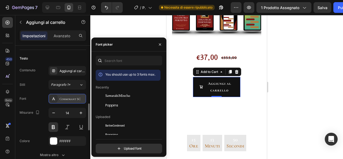
scroll to position [0, 0]
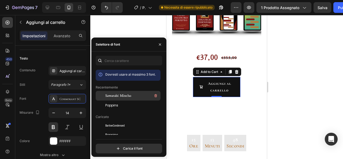
click at [129, 96] on font "Sawarabi Mincho" at bounding box center [118, 95] width 26 height 3
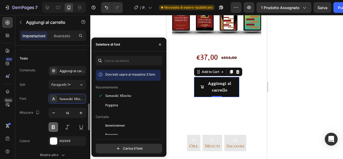
click at [56, 127] on button at bounding box center [53, 127] width 10 height 10
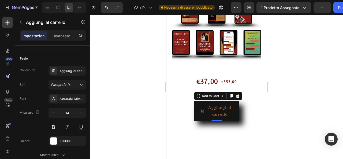
scroll to position [1500, 0]
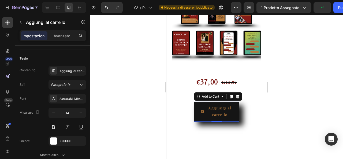
click at [201, 118] on span "Aggiungi al carrello" at bounding box center [202, 111] width 4 height 13
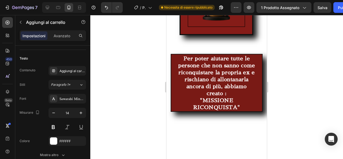
scroll to position [1490, 0]
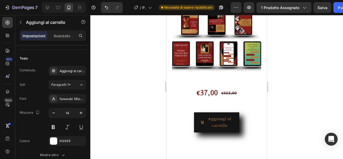
click at [194, 118] on button "Aggiungi al carrello" at bounding box center [217, 122] width 46 height 20
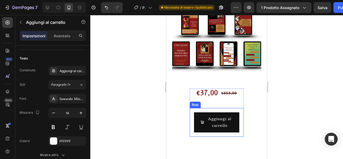
click at [190, 118] on div "Aggiungi al carrello Add to Cart Row" at bounding box center [217, 122] width 54 height 28
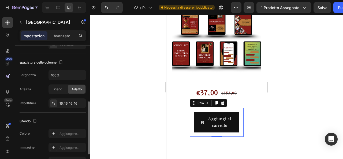
scroll to position [108, 0]
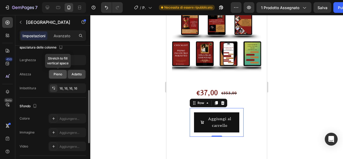
click at [57, 76] on div "Pieno" at bounding box center [58, 74] width 18 height 9
click at [79, 57] on icon "button" at bounding box center [80, 59] width 5 height 5
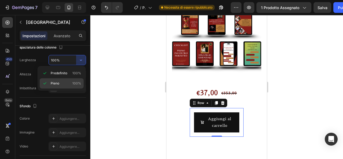
click at [63, 80] on div "Pieno 100%" at bounding box center [62, 83] width 44 height 10
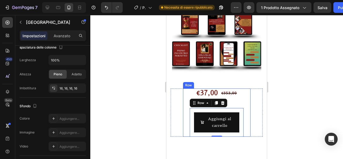
click at [183, 108] on div "€37,00 Product Price Product Price €353,00 Product Price Product Price Row VOGL…" at bounding box center [216, 112] width 67 height 48
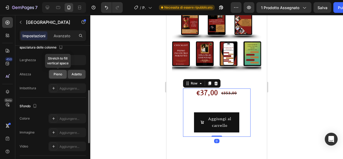
click at [63, 74] on div "Pieno" at bounding box center [58, 74] width 18 height 9
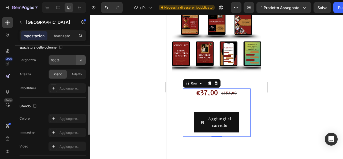
click at [77, 61] on button "button" at bounding box center [81, 60] width 10 height 10
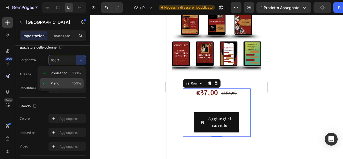
click at [58, 82] on font "Pieno" at bounding box center [55, 83] width 9 height 4
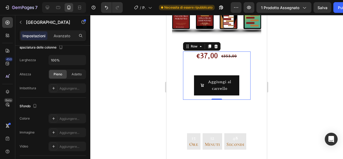
scroll to position [1562, 0]
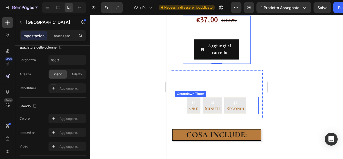
click at [253, 104] on div "15 Ore 12 Minuti 47 Secondi" at bounding box center [217, 105] width 84 height 17
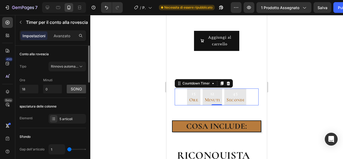
scroll to position [1573, 0]
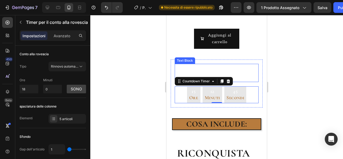
click at [219, 70] on p "Ancora per poche ore potrai avere il nostro manuale con tutti i bonus a soli €27" at bounding box center [216, 72] width 83 height 17
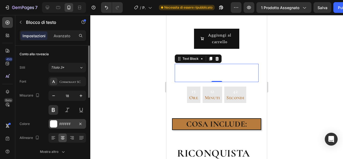
click at [69, 122] on div "FFFFFF" at bounding box center [67, 124] width 16 height 5
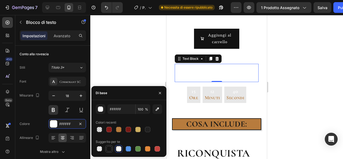
click at [110, 149] on div at bounding box center [108, 148] width 5 height 5
type input "151515"
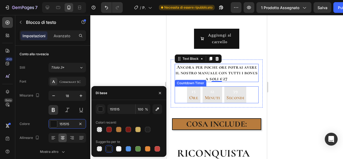
click at [187, 95] on div "15 Ore" at bounding box center [194, 94] width 14 height 17
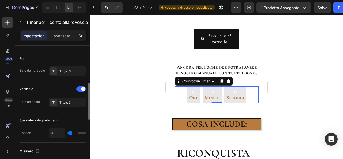
scroll to position [156, 0]
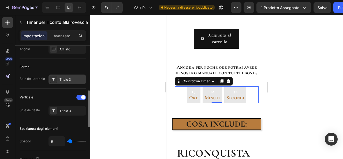
click at [72, 77] on div "Titolo 3" at bounding box center [71, 79] width 25 height 5
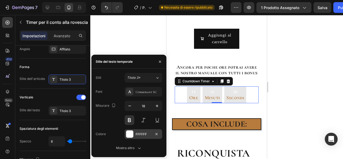
click at [133, 135] on div "FFFFFF" at bounding box center [142, 134] width 37 height 10
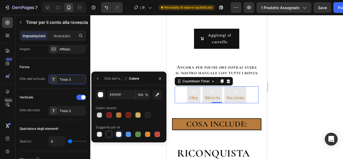
click at [108, 134] on div at bounding box center [108, 133] width 5 height 5
type input "10"
type input "151515"
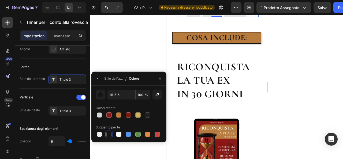
scroll to position [1660, 0]
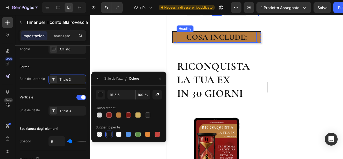
click at [224, 43] on h2 "COSA INCLUDE:" at bounding box center [216, 37] width 80 height 11
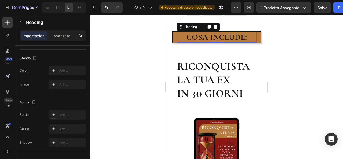
scroll to position [0, 0]
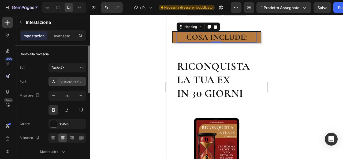
click at [73, 79] on div "Cormorant SC" at bounding box center [71, 81] width 25 height 5
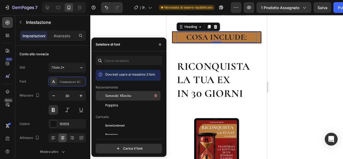
click at [111, 96] on font "Sawarabi Mincho" at bounding box center [118, 95] width 26 height 3
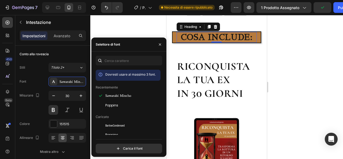
click at [207, 42] on h2 "COSA INCLUDE:" at bounding box center [216, 37] width 80 height 11
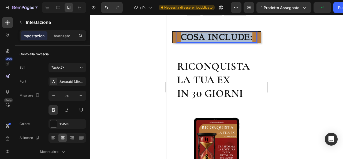
click at [207, 42] on p "COSA INCLUDE:" at bounding box center [216, 37] width 79 height 10
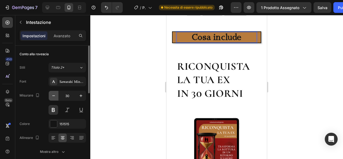
click at [55, 98] on icon "button" at bounding box center [53, 95] width 5 height 5
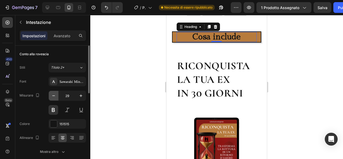
click at [55, 98] on icon "button" at bounding box center [53, 95] width 5 height 5
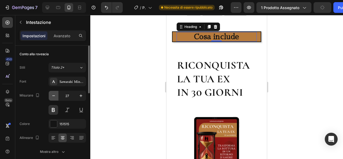
click at [55, 98] on icon "button" at bounding box center [53, 95] width 5 height 5
type input "26"
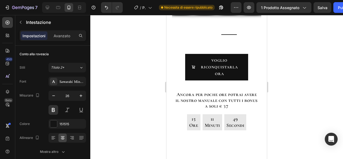
scroll to position [4000, 0]
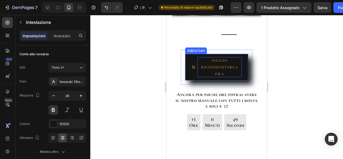
click at [203, 76] on div "VOGLIO RICONQUISTARLA ORA" at bounding box center [219, 67] width 44 height 20
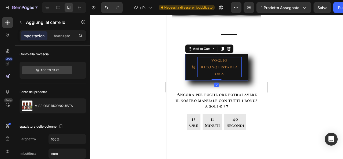
click at [203, 76] on div "VOGLIO RICONQUISTARLA ORA" at bounding box center [219, 67] width 44 height 20
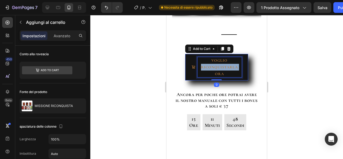
click at [203, 76] on p "VOGLIO RICONQUISTARLA ORA" at bounding box center [219, 67] width 44 height 20
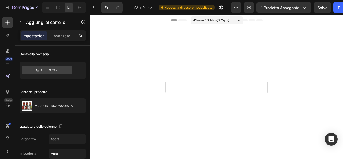
scroll to position [4000, 0]
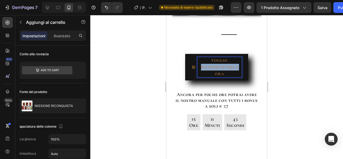
click at [209, 77] on p "VOGLIO RICONQUISTARLA ORA" at bounding box center [219, 67] width 44 height 20
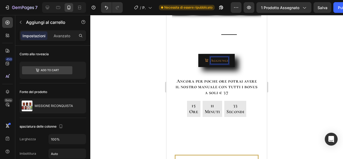
click at [198, 54] on button "Aggiungi" at bounding box center [216, 60] width 36 height 13
click at [195, 54] on button "Aggiungi al" at bounding box center [216, 60] width 42 height 13
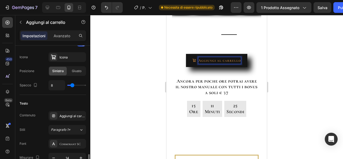
scroll to position [280, 0]
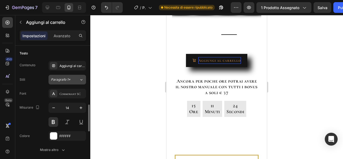
click at [74, 77] on div "Paragrafo 1*" at bounding box center [65, 79] width 28 height 5
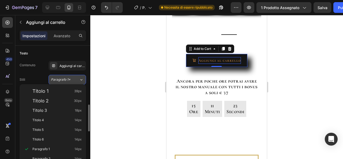
click at [74, 77] on div "Paragrafo 1*" at bounding box center [65, 79] width 28 height 5
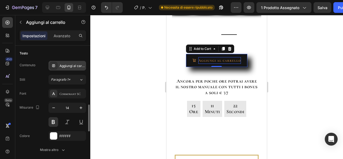
click at [80, 64] on font "Aggiungi al carrello" at bounding box center [73, 66] width 29 height 4
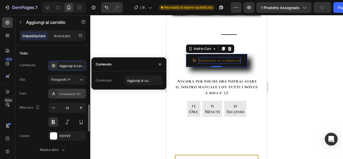
click at [78, 91] on div "Cormorant SC" at bounding box center [71, 93] width 25 height 5
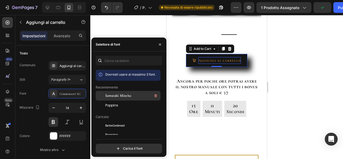
click at [119, 93] on span "Sawarabi Mincho" at bounding box center [118, 95] width 26 height 5
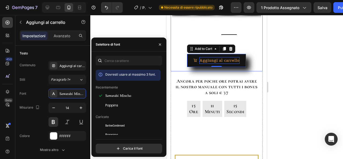
click at [291, 72] on div at bounding box center [216, 87] width 252 height 144
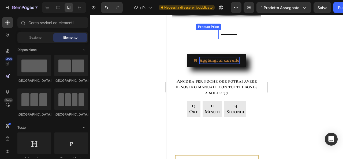
click at [210, 39] on div "€37,00" at bounding box center [207, 34] width 23 height 9
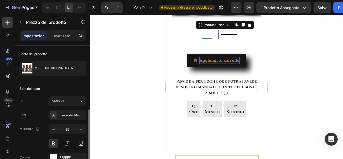
scroll to position [37, 0]
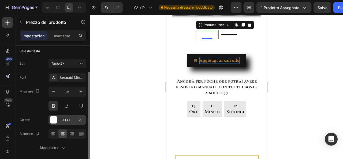
click at [65, 118] on font "FFFFFF" at bounding box center [64, 120] width 11 height 4
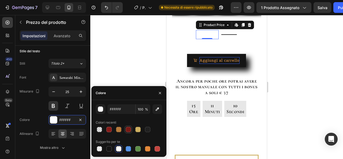
click at [131, 129] on div at bounding box center [128, 129] width 5 height 5
type input "791A15"
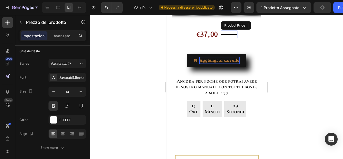
click at [226, 38] on div "€353,00" at bounding box center [229, 35] width 17 height 8
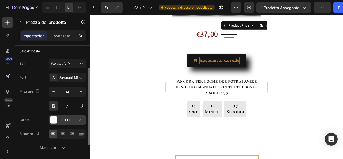
click at [73, 121] on div "FFFFFF" at bounding box center [67, 120] width 16 height 5
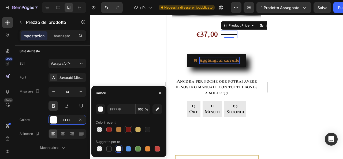
click at [129, 129] on div at bounding box center [128, 129] width 5 height 5
type input "791A15"
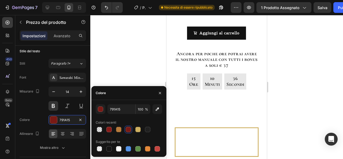
scroll to position [4033, 0]
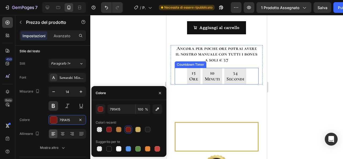
click at [187, 84] on div "15 Ore" at bounding box center [194, 76] width 14 height 17
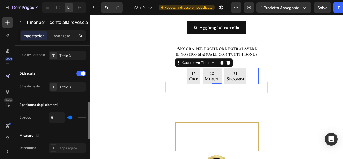
scroll to position [185, 0]
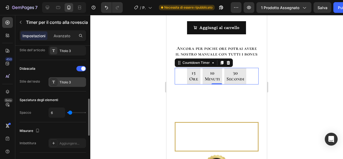
click at [69, 77] on div "Titolo 3" at bounding box center [66, 82] width 37 height 10
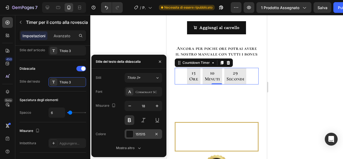
click at [142, 133] on font "151515" at bounding box center [140, 134] width 10 height 4
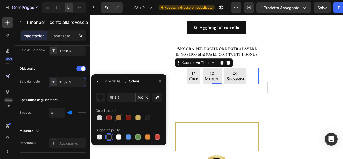
click at [120, 118] on div at bounding box center [118, 117] width 5 height 5
type input "10"
type input "B77B3D"
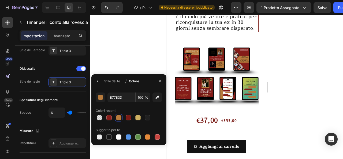
scroll to position [165, 0]
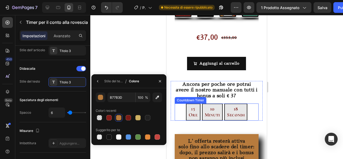
click at [193, 118] on p "Ore" at bounding box center [192, 115] width 9 height 6
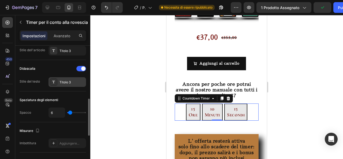
click at [69, 80] on font "Titolo 3" at bounding box center [64, 82] width 11 height 4
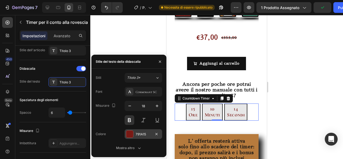
click at [133, 138] on div "791A15" at bounding box center [142, 134] width 37 height 10
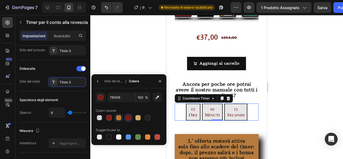
click at [120, 119] on div at bounding box center [118, 117] width 5 height 5
type input "10"
type input "B77B3D"
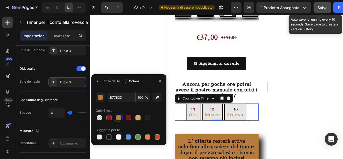
click at [322, 10] on div "Salva" at bounding box center [322, 8] width 10 height 6
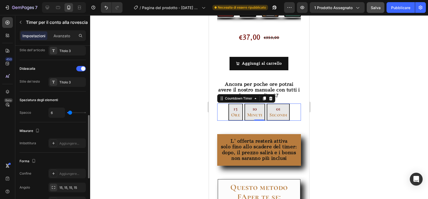
scroll to position [165, 0]
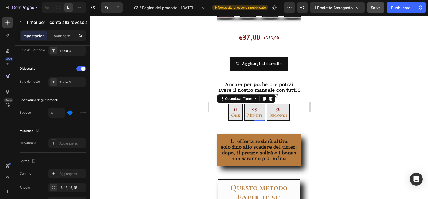
drag, startPoint x: 326, startPoint y: 1, endPoint x: 155, endPoint y: 105, distance: 200.0
click at [155, 105] on div at bounding box center [259, 107] width 338 height 184
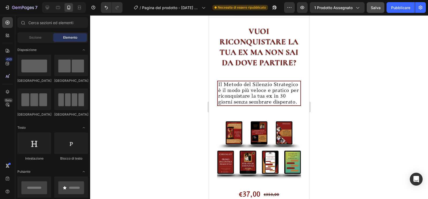
scroll to position [0, 0]
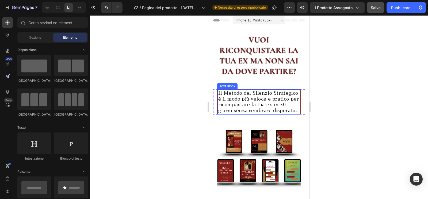
click at [269, 113] on p "Il Metodo del Silenzio Strategico è il modo più veloce e pratico per riconquist…" at bounding box center [259, 101] width 82 height 23
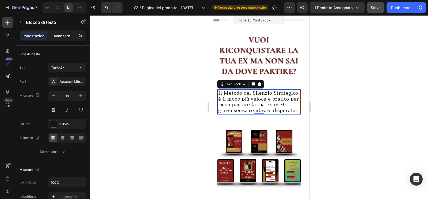
click at [61, 35] on font "Avanzato" at bounding box center [62, 35] width 17 height 5
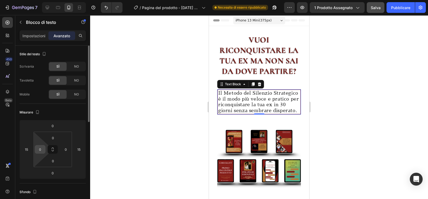
click at [39, 149] on input "0" at bounding box center [40, 149] width 8 height 8
type input "5"
click at [316, 153] on div at bounding box center [259, 107] width 338 height 184
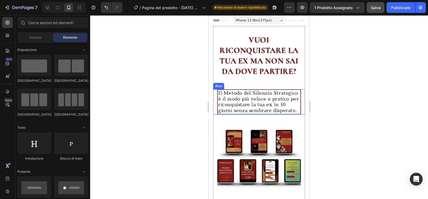
click at [216, 102] on div "Il Metodo del Silenzio Strategico è il modo più veloce e pratico per riconquist…" at bounding box center [259, 101] width 92 height 25
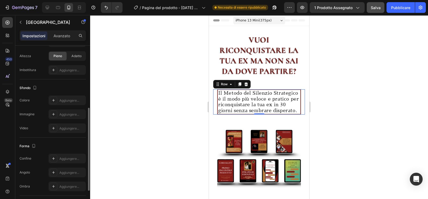
scroll to position [126, 0]
click at [292, 113] on p "Il Metodo del Silenzio Strategico è il modo più veloce e pratico per riconquist…" at bounding box center [259, 101] width 82 height 23
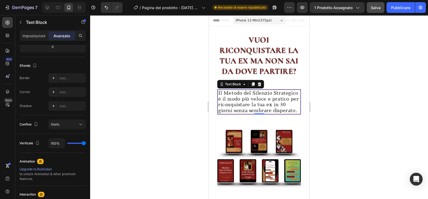
scroll to position [0, 0]
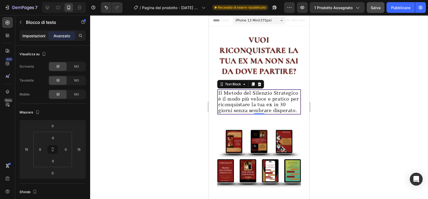
click at [30, 35] on font "Impostazioni" at bounding box center [33, 35] width 23 height 5
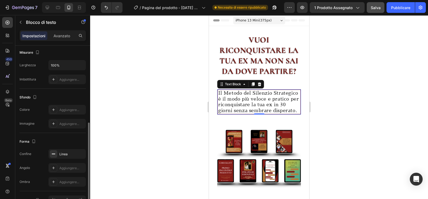
scroll to position [127, 0]
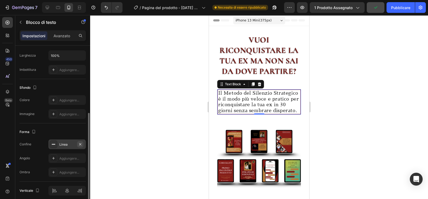
click at [80, 145] on icon "button" at bounding box center [80, 144] width 4 height 4
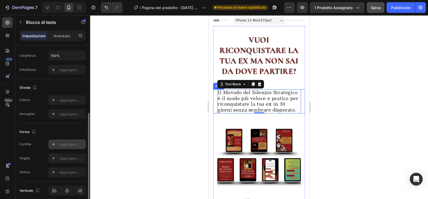
click at [215, 112] on div "Il Metodo del Silenzio Strategico è il modo più veloce e pratico per riconquist…" at bounding box center [259, 101] width 92 height 24
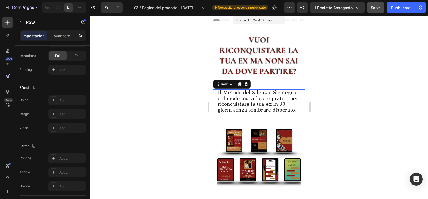
scroll to position [0, 0]
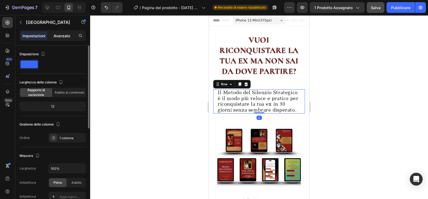
click at [60, 33] on p "Avanzato" at bounding box center [62, 36] width 17 height 6
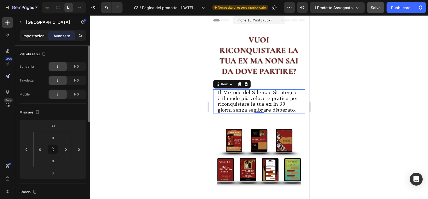
click at [42, 35] on font "Impostazioni" at bounding box center [33, 35] width 23 height 5
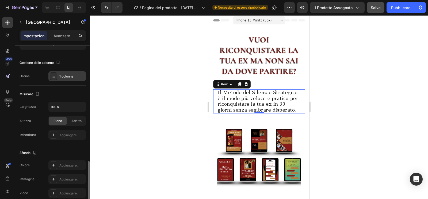
scroll to position [119, 0]
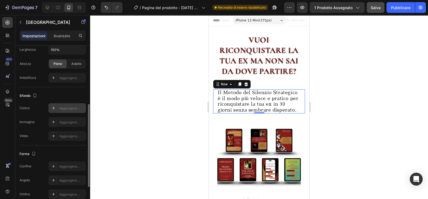
click at [77, 107] on font "Aggiungere..." at bounding box center [69, 108] width 20 height 4
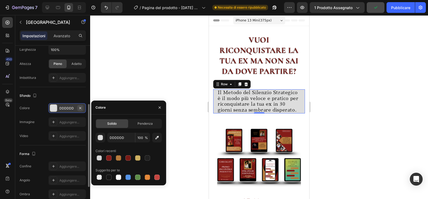
click at [81, 108] on icon "button" at bounding box center [80, 108] width 2 height 2
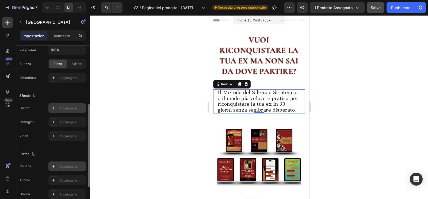
click at [69, 158] on font "Aggiungere..." at bounding box center [69, 166] width 20 height 4
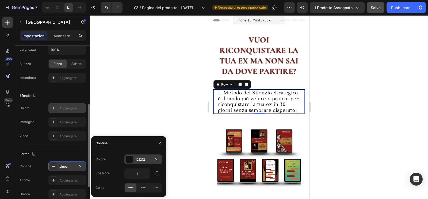
click at [134, 158] on div "121212" at bounding box center [142, 159] width 37 height 10
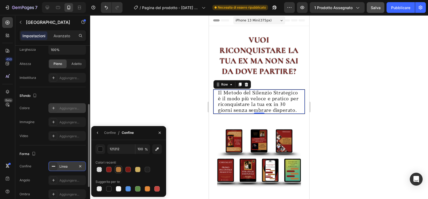
click at [119, 158] on div at bounding box center [118, 169] width 5 height 5
type input "B77B3D"
click at [108, 132] on font "Confine" at bounding box center [110, 132] width 12 height 4
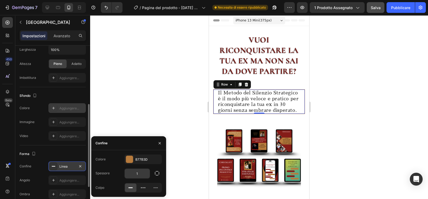
click at [141, 158] on input "1" at bounding box center [137, 173] width 25 height 10
type input "2"
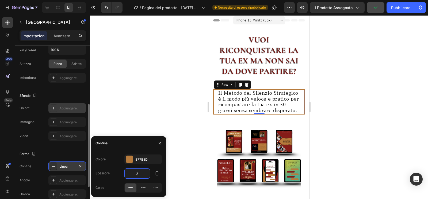
click at [140, 122] on div at bounding box center [259, 107] width 338 height 184
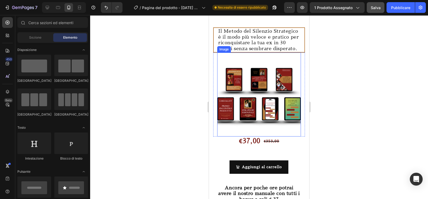
scroll to position [12, 0]
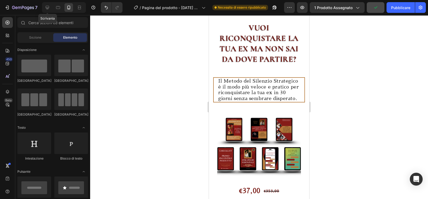
drag, startPoint x: 46, startPoint y: 6, endPoint x: 43, endPoint y: 4, distance: 4.1
click at [43, 4] on div "Scrivania" at bounding box center [64, 7] width 44 height 11
click at [47, 7] on icon at bounding box center [47, 7] width 3 height 3
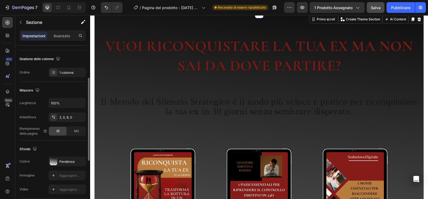
scroll to position [67, 0]
click at [65, 158] on font "Pendenza" at bounding box center [66, 160] width 15 height 4
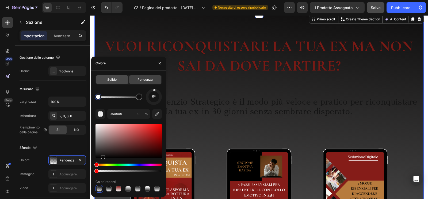
click at [107, 83] on div "Solido" at bounding box center [112, 79] width 32 height 9
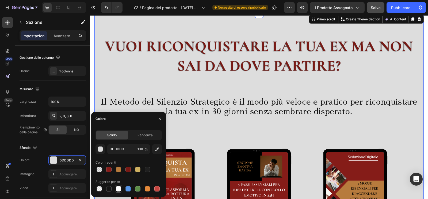
click at [119, 158] on div at bounding box center [118, 188] width 5 height 5
type input "FFFFFF"
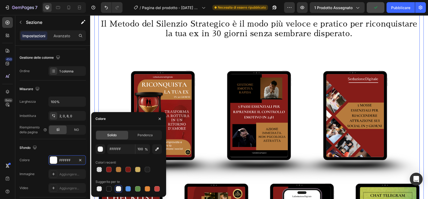
scroll to position [92, 0]
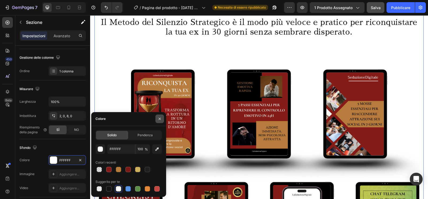
click at [160, 118] on icon "button" at bounding box center [160, 118] width 4 height 4
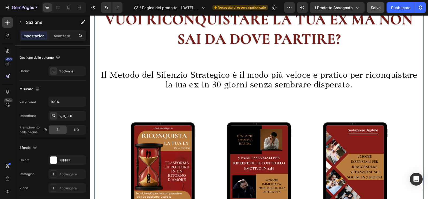
scroll to position [0, 0]
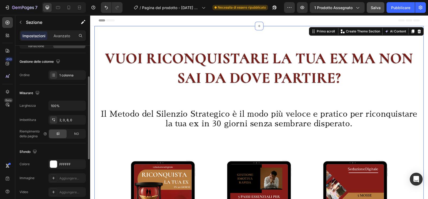
scroll to position [62, 0]
click at [81, 106] on icon "button" at bounding box center [80, 105] width 5 height 5
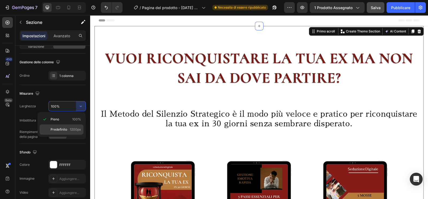
click at [66, 127] on font "Predefinito" at bounding box center [59, 129] width 17 height 4
type input "1200"
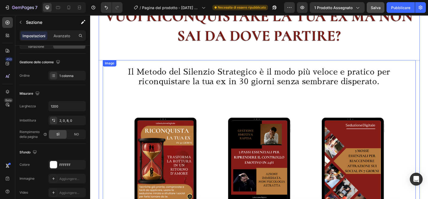
scroll to position [21, 0]
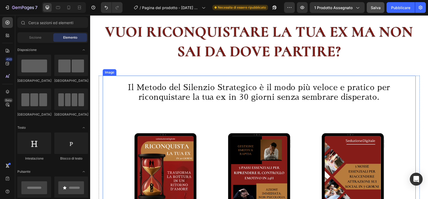
scroll to position [27, 0]
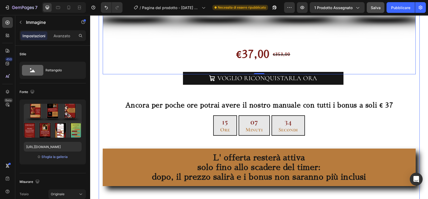
scroll to position [340, 0]
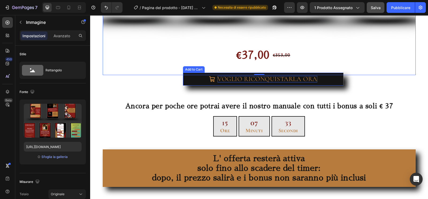
click at [263, 77] on div "VOGLIO RICONQUISTARLA ORA" at bounding box center [268, 79] width 100 height 6
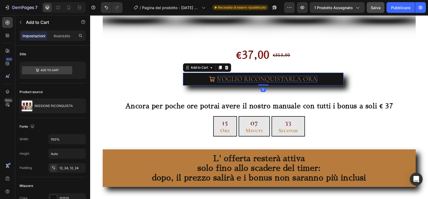
click at [263, 77] on div "VOGLIO RICONQUISTARLA ORA" at bounding box center [268, 79] width 100 height 6
click at [263, 77] on p "VOGLIO RICONQUISTARLA ORA" at bounding box center [268, 79] width 100 height 6
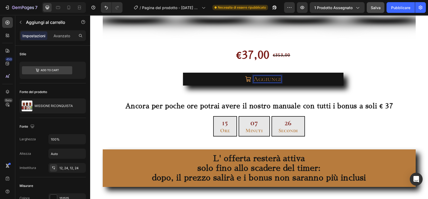
click at [183, 73] on button "Aggiungi" at bounding box center [263, 79] width 161 height 13
click at [183, 73] on button "Aggiungi al" at bounding box center [263, 79] width 161 height 13
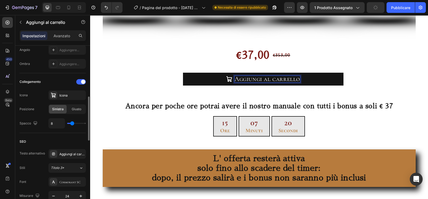
scroll to position [193, 0]
click at [71, 158] on font "Cormorant SC" at bounding box center [69, 181] width 21 height 4
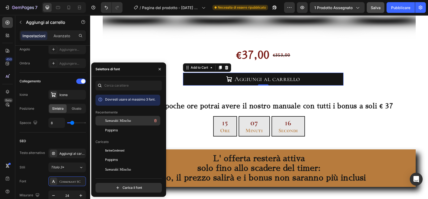
click at [125, 119] on font "Sawarabi Mincho" at bounding box center [118, 120] width 26 height 3
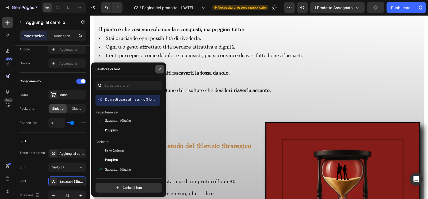
scroll to position [1142, 0]
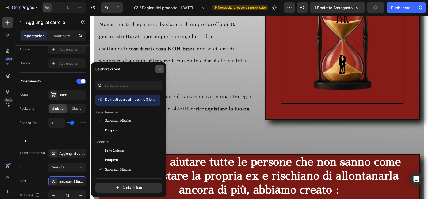
click at [160, 69] on icon "button" at bounding box center [160, 69] width 4 height 4
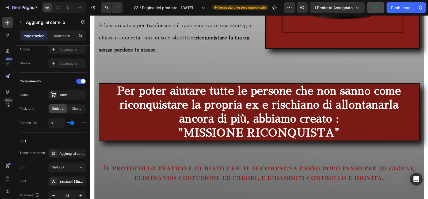
scroll to position [1467, 0]
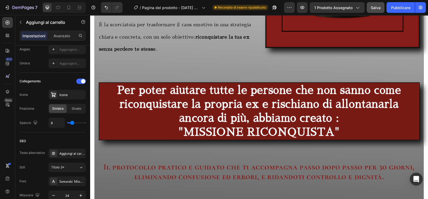
click at [236, 67] on div "LA SEDUZIONE DIGITALE Text Block MISSIONE RICONQUISTA Text Block OFFERTA LIMITA…" at bounding box center [260, 103] width 330 height 801
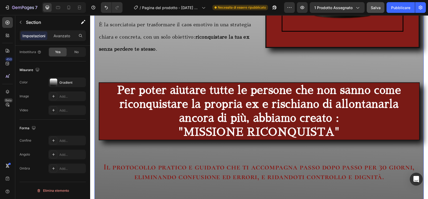
scroll to position [0, 0]
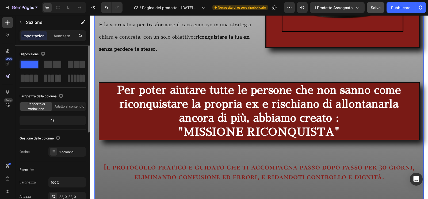
click at [97, 70] on div "LA SEDUZIONE DIGITALE Text Block MISSIONE RICONQUISTA Text Block OFFERTA LIMITA…" at bounding box center [260, 103] width 330 height 801
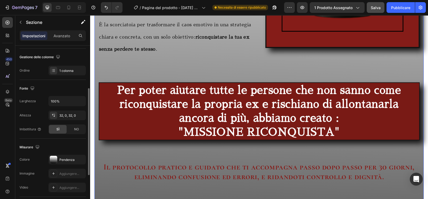
scroll to position [82, 0]
click at [65, 158] on div "Pendenza" at bounding box center [66, 159] width 37 height 10
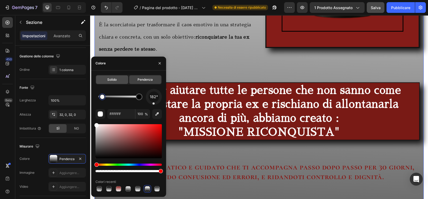
click at [115, 79] on font "Solido" at bounding box center [111, 79] width 9 height 4
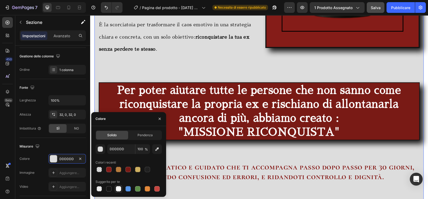
click at [119, 158] on div at bounding box center [118, 188] width 5 height 5
type input "FFFFFF"
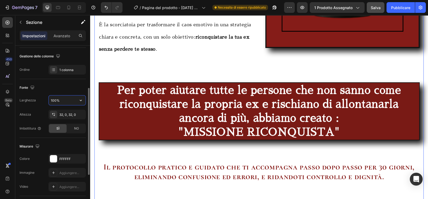
click at [70, 99] on input "100%" at bounding box center [67, 100] width 37 height 10
click at [78, 100] on button "button" at bounding box center [81, 100] width 10 height 10
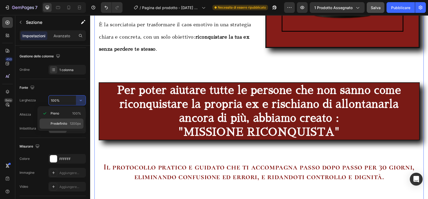
click at [70, 124] on font "1200px" at bounding box center [75, 123] width 11 height 4
type input "1200"
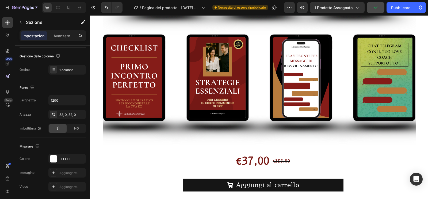
scroll to position [195, 0]
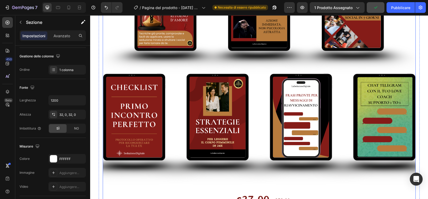
click at [110, 93] on img at bounding box center [259, 63] width 313 height 313
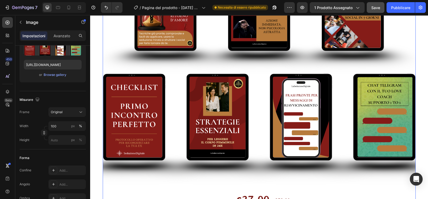
scroll to position [0, 0]
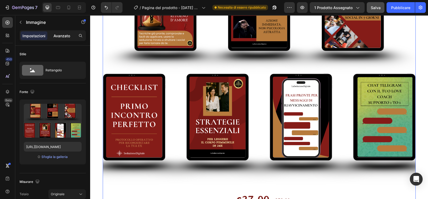
click at [57, 34] on font "Avanzato" at bounding box center [62, 35] width 17 height 5
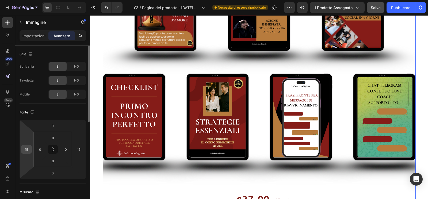
click at [29, 151] on input "15" at bounding box center [26, 149] width 8 height 8
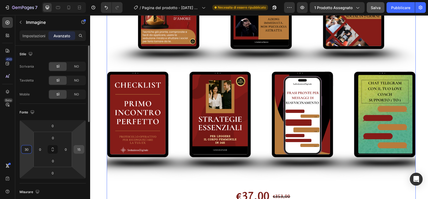
type input "30"
click at [79, 146] on input "15" at bounding box center [79, 149] width 8 height 8
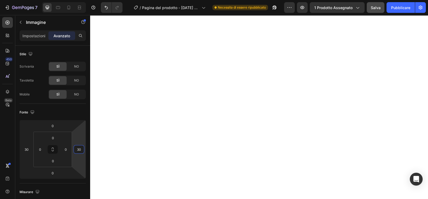
scroll to position [944, 0]
type input "30"
click at [79, 51] on div "Stile" at bounding box center [53, 54] width 66 height 9
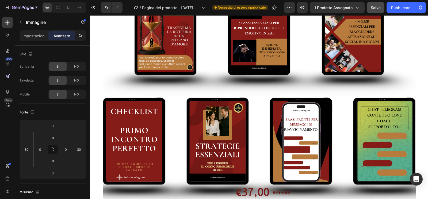
scroll to position [1684, 0]
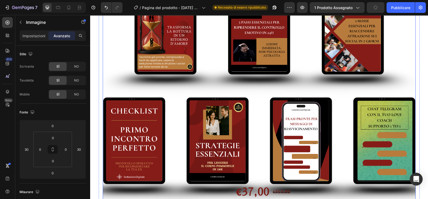
click at [125, 153] on img at bounding box center [259, 86] width 313 height 313
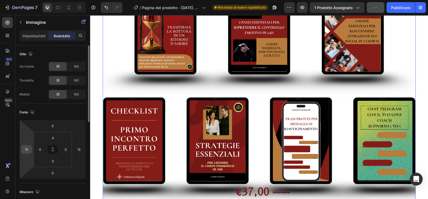
click at [29, 149] on input "15" at bounding box center [26, 149] width 8 height 8
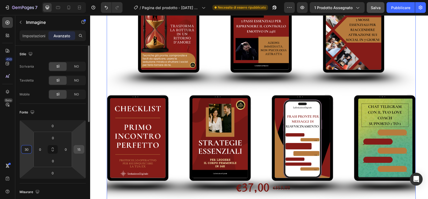
type input "30"
click at [81, 148] on input "15" at bounding box center [79, 149] width 8 height 8
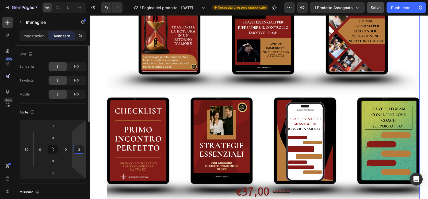
type input "30"
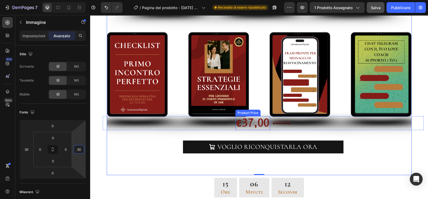
scroll to position [1760, 0]
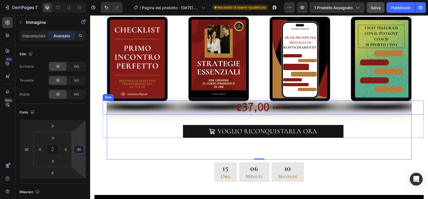
click at [103, 109] on div "€37,00 Product Price Product Price €353,00 Product Price Product Price Row" at bounding box center [263, 107] width 321 height 14
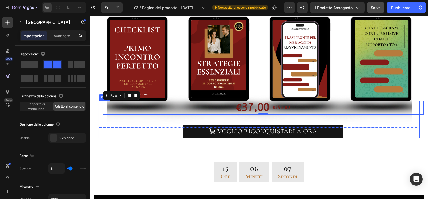
click at [99, 119] on div "€37,00 Product Price Product Price €353,00 Product Price Product Price Row 0 VO…" at bounding box center [259, 118] width 321 height 37
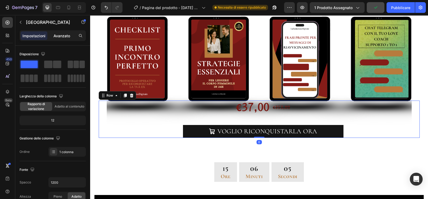
click at [60, 38] on p "Avanzato" at bounding box center [62, 36] width 17 height 6
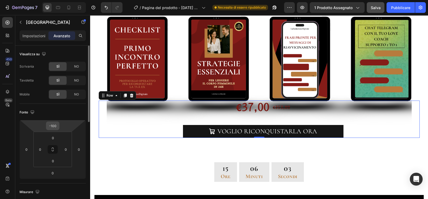
click at [55, 123] on input "-100" at bounding box center [52, 126] width 11 height 8
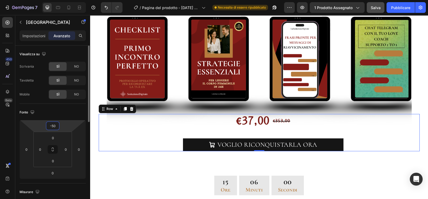
type input "-5"
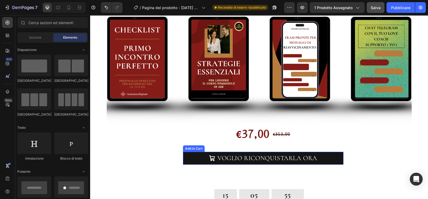
scroll to position [1865, 0]
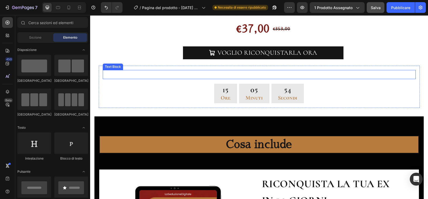
click at [190, 73] on p "Ancora per poche ore potrai avere il nostro manuale con tutti i bonus a soli € …" at bounding box center [259, 74] width 312 height 8
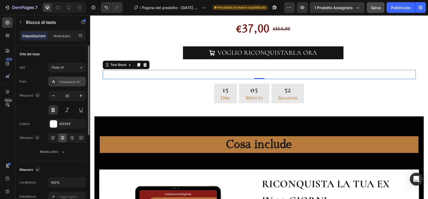
click at [68, 82] on font "Cormorant SC" at bounding box center [69, 82] width 21 height 4
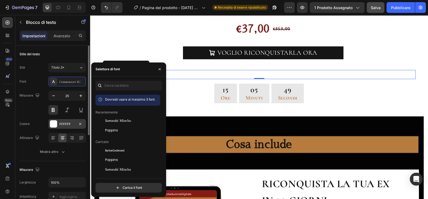
click at [64, 123] on font "FFFFFF" at bounding box center [64, 124] width 11 height 4
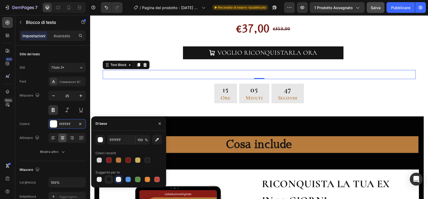
click at [110, 158] on div at bounding box center [108, 178] width 5 height 5
type input "151515"
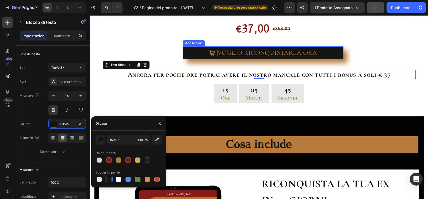
click at [248, 52] on div "VOGLIO RICONQUISTARLA ORA" at bounding box center [268, 53] width 100 height 6
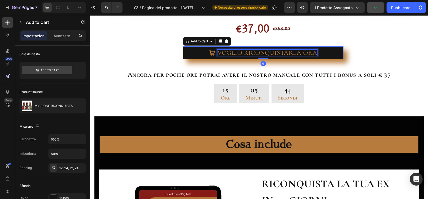
click at [248, 52] on p "VOGLIO RICONQUISTARLA ORA" at bounding box center [268, 53] width 100 height 6
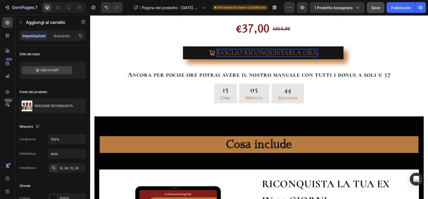
click at [248, 52] on p "VOGLIO RICONQUISTARLA ORA" at bounding box center [268, 53] width 100 height 6
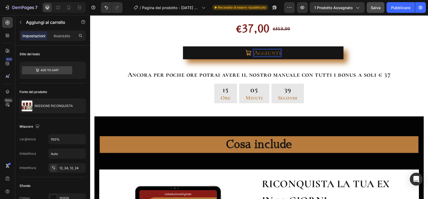
click at [183, 46] on button "Aggiunti" at bounding box center [263, 52] width 161 height 13
click at [183, 46] on button "Aggiunti al" at bounding box center [263, 52] width 161 height 13
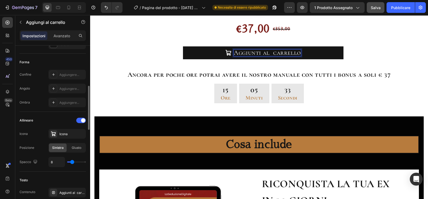
click at [70, 158] on div "8" at bounding box center [66, 162] width 37 height 10
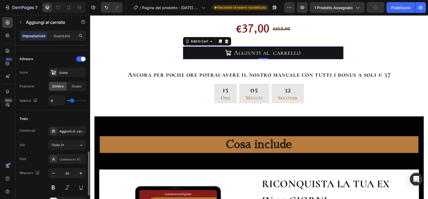
scroll to position [254, 0]
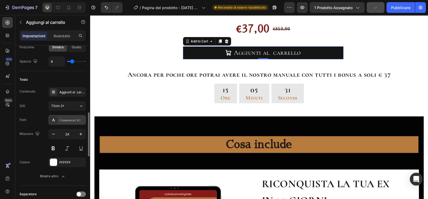
click at [72, 120] on font "Cormorant SC" at bounding box center [69, 120] width 21 height 4
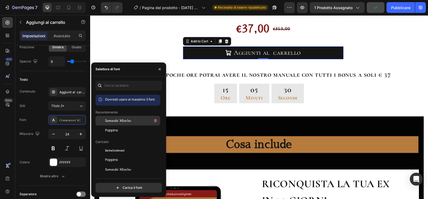
click at [112, 122] on span "Sawarabi Mincho" at bounding box center [118, 120] width 26 height 5
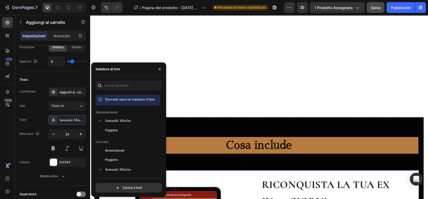
scroll to position [1973, 0]
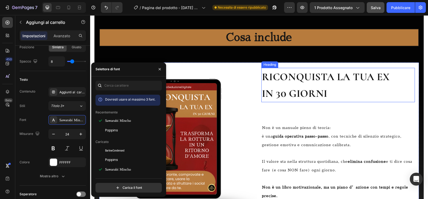
click at [262, 68] on h2 "RICONQUISTA LA TUA EX IN 30 GIORNI" at bounding box center [339, 85] width 154 height 34
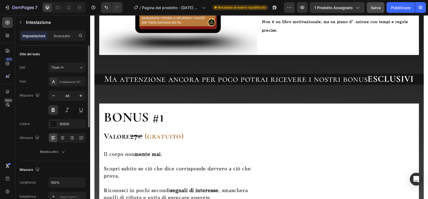
scroll to position [2172, 0]
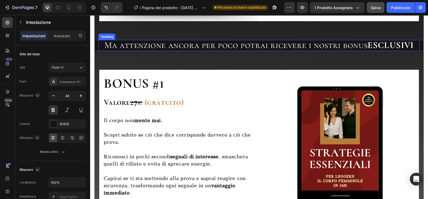
click at [342, 51] on strong "ESCLUSIVI" at bounding box center [391, 45] width 46 height 11
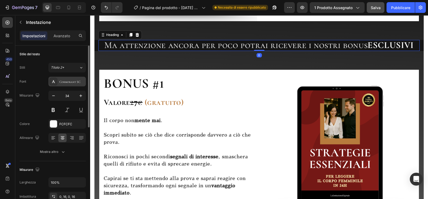
click at [78, 80] on font "Cormorant SC" at bounding box center [69, 82] width 21 height 4
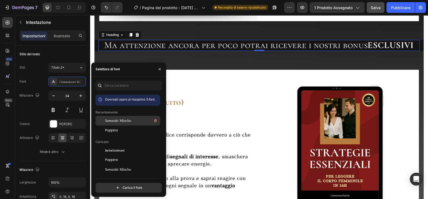
click at [141, 118] on div "Sawarabi Mincho" at bounding box center [132, 120] width 54 height 6
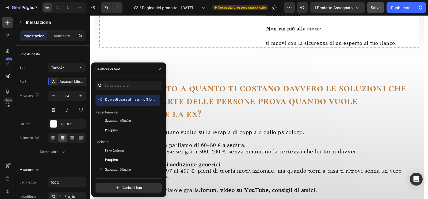
scroll to position [3249, 0]
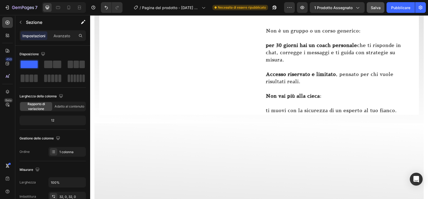
scroll to position [3021, 0]
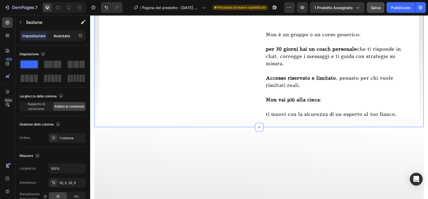
click at [61, 37] on font "Avanzato" at bounding box center [62, 35] width 17 height 5
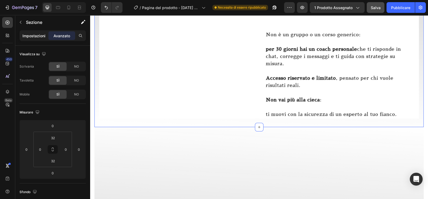
click at [35, 35] on font "Impostazioni" at bounding box center [33, 35] width 23 height 5
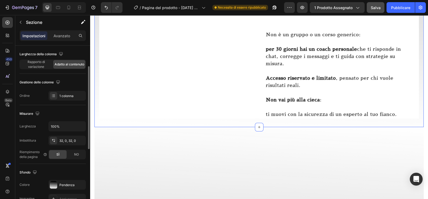
scroll to position [45, 0]
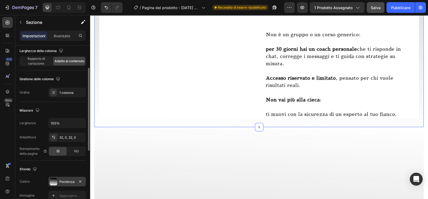
click at [65, 158] on font "Pendenza" at bounding box center [66, 181] width 15 height 4
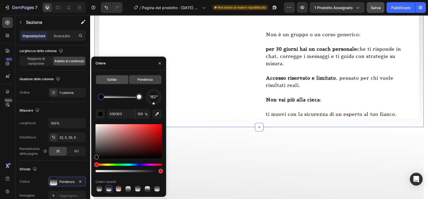
click at [117, 77] on span "Solido" at bounding box center [111, 79] width 9 height 5
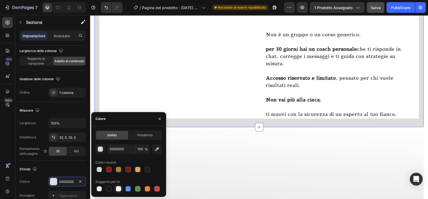
click at [119, 158] on div at bounding box center [118, 188] width 5 height 5
type input "FFFFFF"
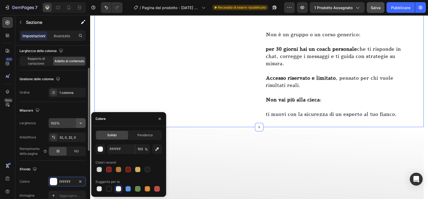
click at [79, 123] on icon "button" at bounding box center [80, 122] width 5 height 5
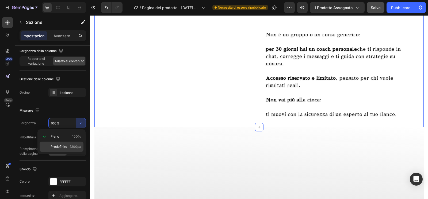
click at [62, 148] on font "Predefinito" at bounding box center [59, 146] width 17 height 4
type input "1200"
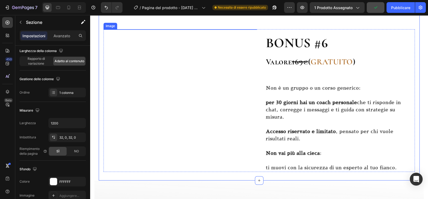
scroll to position [3075, 0]
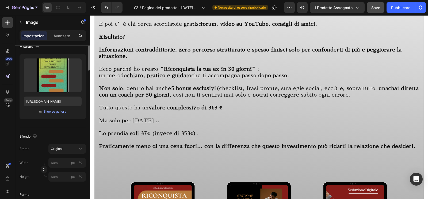
scroll to position [0, 0]
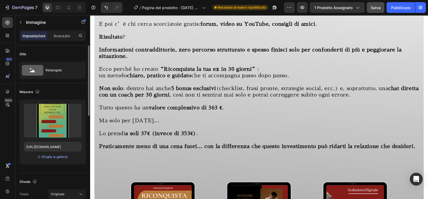
click at [157, 109] on strong "valore complessivo di 363 €" at bounding box center [186, 107] width 74 height 5
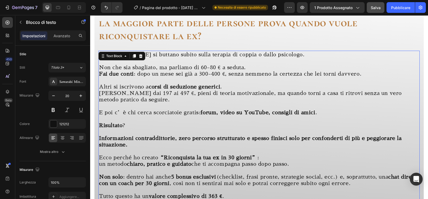
scroll to position [3306, 0]
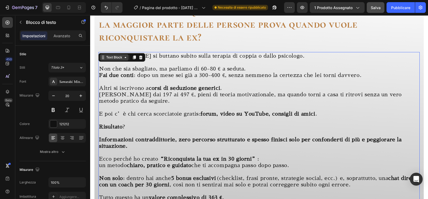
click at [117, 59] on div "Text Block" at bounding box center [114, 57] width 18 height 5
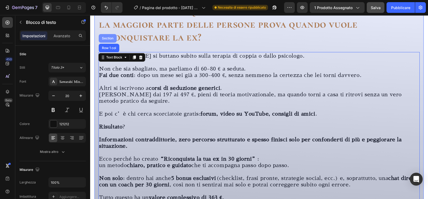
click at [109, 37] on div "Section" at bounding box center [108, 38] width 14 height 3
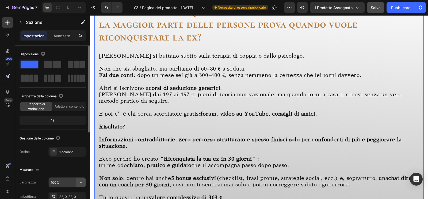
click at [80, 158] on icon "button" at bounding box center [80, 181] width 5 height 5
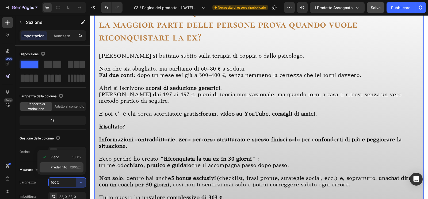
click at [67, 158] on p "Predefinito 1200px" at bounding box center [66, 167] width 31 height 5
type input "1200"
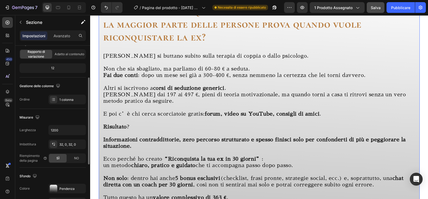
scroll to position [55, 0]
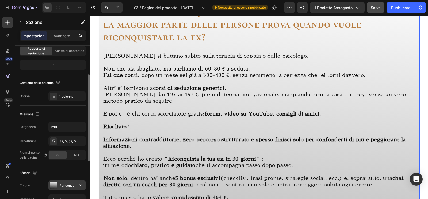
click at [68, 158] on font "Pendenza" at bounding box center [66, 185] width 15 height 4
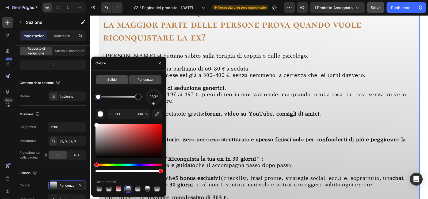
click at [106, 77] on div "Solido" at bounding box center [112, 79] width 32 height 9
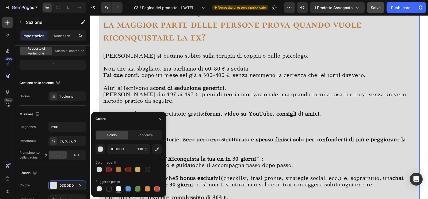
click at [118, 158] on div at bounding box center [118, 188] width 5 height 5
type input "FFFFFF"
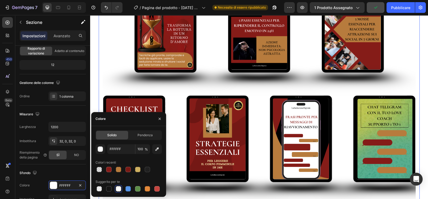
scroll to position [3597, 0]
click at [128, 78] on img at bounding box center [259, 85] width 313 height 313
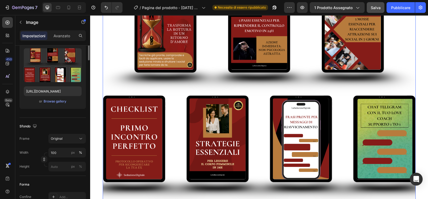
scroll to position [0, 0]
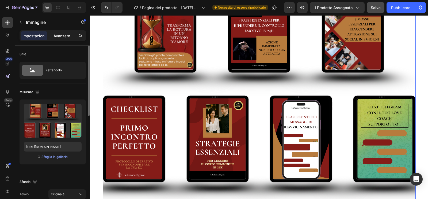
click at [59, 33] on font "Avanzato" at bounding box center [62, 35] width 17 height 5
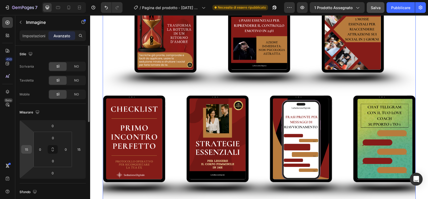
click at [28, 148] on input "15" at bounding box center [26, 149] width 8 height 8
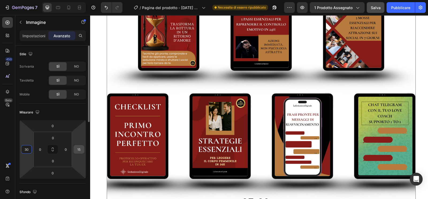
type input "30"
click at [80, 148] on input "15" at bounding box center [79, 149] width 8 height 8
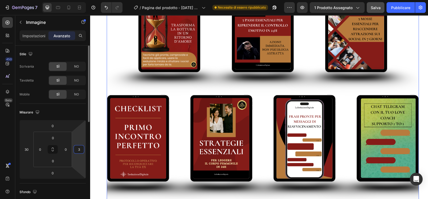
type input "30"
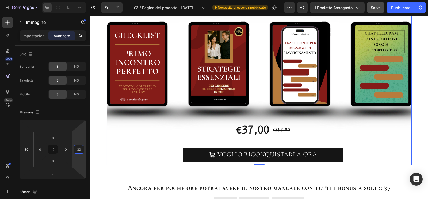
scroll to position [3671, 0]
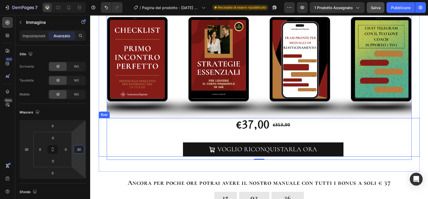
click at [99, 131] on div "€37,00 Product Price Product Price €353,00 Product Price Product Price Row VOGL…" at bounding box center [259, 137] width 321 height 39
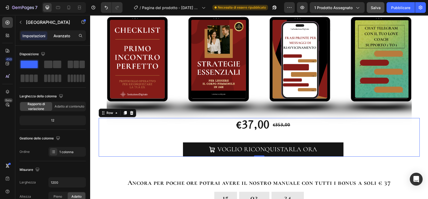
click at [54, 38] on p "Avanzato" at bounding box center [62, 36] width 17 height 6
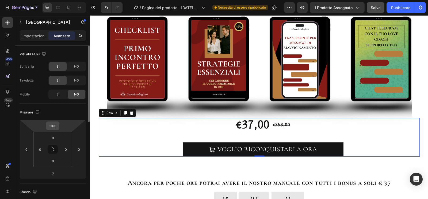
click at [55, 125] on input "-100" at bounding box center [52, 126] width 11 height 8
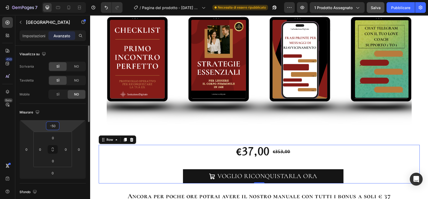
type input "-5"
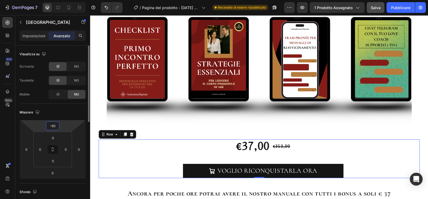
type input "-6"
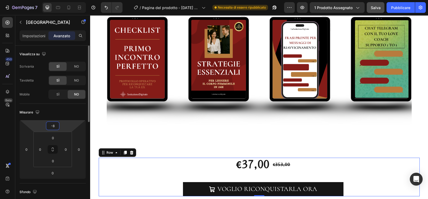
type input "-80"
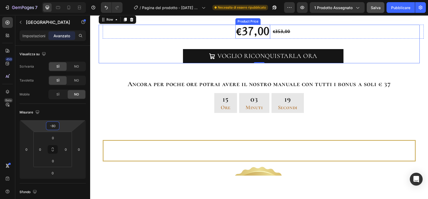
scroll to position [3776, 0]
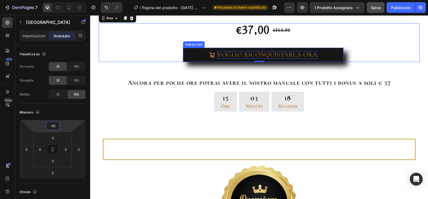
click at [262, 53] on div "VOGLIO RICONQUISTARLA ORA" at bounding box center [268, 55] width 100 height 8
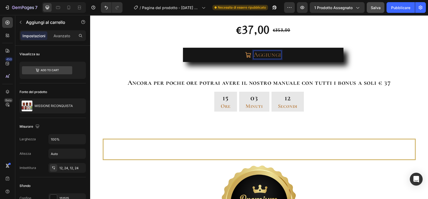
click at [183, 48] on button "Aggiungi" at bounding box center [263, 55] width 161 height 14
click at [183, 48] on button "Aggiungi al" at bounding box center [263, 55] width 161 height 14
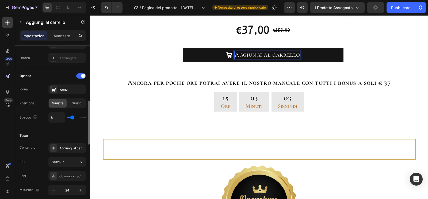
scroll to position [201, 0]
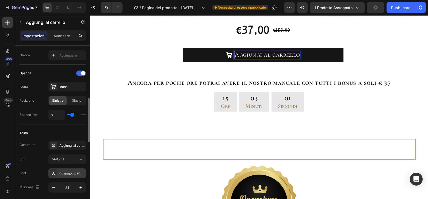
click at [77, 158] on font "Cormorant SC" at bounding box center [69, 173] width 21 height 4
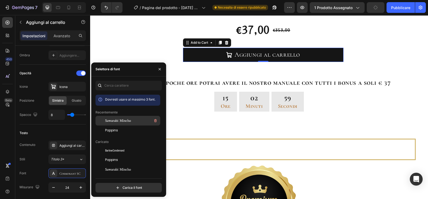
click at [127, 121] on font "Sawarabi Mincho" at bounding box center [118, 120] width 26 height 3
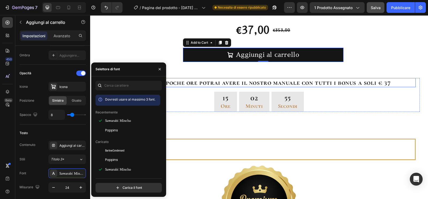
click at [342, 83] on p "Ancora per poche ore potrai avere il nostro manuale con tutti i bonus a soli € …" at bounding box center [259, 82] width 312 height 8
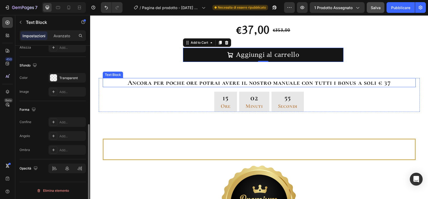
click at [342, 83] on p "Ancora per poche ore potrai avere il nostro manuale con tutti i bonus a soli € …" at bounding box center [259, 82] width 312 height 8
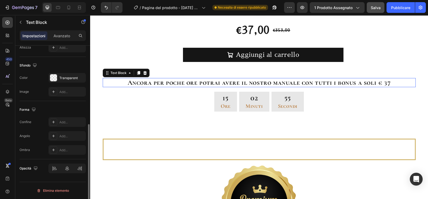
click at [342, 83] on p "Ancora per poche ore potrai avere il nostro manuale con tutti i bonus a soli € …" at bounding box center [259, 82] width 312 height 8
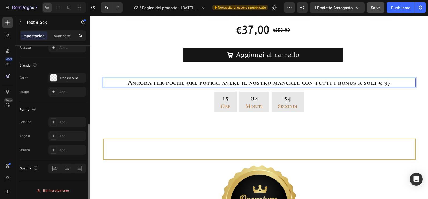
click at [342, 83] on p "Ancora per poche ore potrai avere il nostro manuale con tutti i bonus a soli € …" at bounding box center [259, 82] width 312 height 8
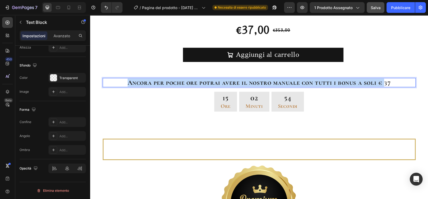
scroll to position [0, 0]
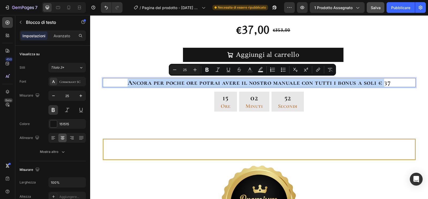
click at [342, 83] on p "Ancora per poche ore potrai avere il nostro manuale con tutti i bonus a soli € …" at bounding box center [259, 82] width 312 height 8
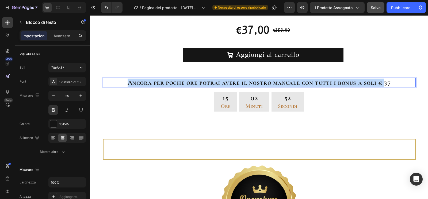
click at [342, 83] on p "Ancora per poche ore potrai avere il nostro manuale con tutti i bonus a soli € …" at bounding box center [259, 82] width 312 height 8
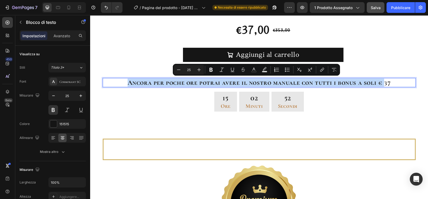
click at [342, 83] on p "Ancora per poche ore potrai avere il nostro manuale con tutti i bonus a soli € …" at bounding box center [259, 82] width 312 height 8
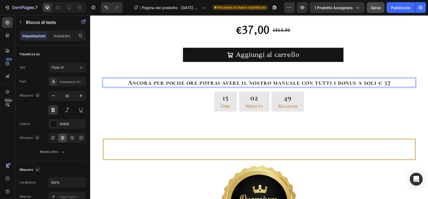
click at [342, 81] on p "Ancora per poche ore potrai avere il nostro manuale con tutti i bonus a soli € …" at bounding box center [259, 82] width 312 height 8
click at [342, 83] on p "Ancora per poche ore potrai avere il nostro manuale con tutti i bonus a soli € …" at bounding box center [259, 82] width 312 height 8
click at [77, 79] on div "Cormorant SC" at bounding box center [71, 81] width 25 height 5
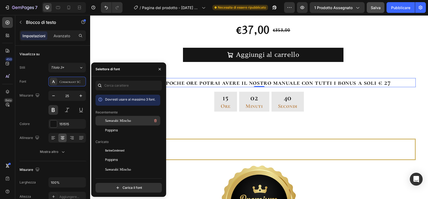
click at [126, 119] on font "Sawarabi Mincho" at bounding box center [118, 120] width 26 height 3
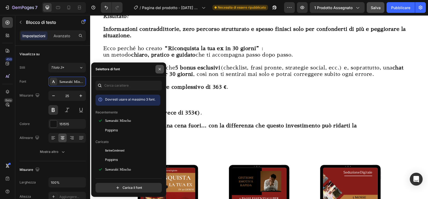
scroll to position [3236, 0]
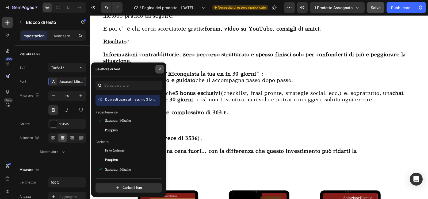
click at [159, 68] on icon "button" at bounding box center [160, 69] width 2 height 2
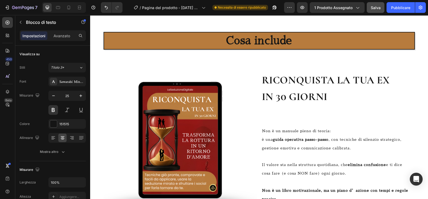
scroll to position [1772, 0]
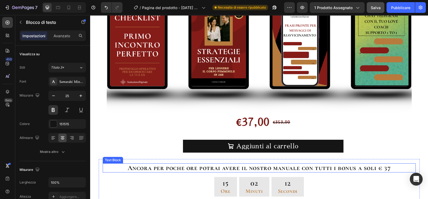
click at [342, 158] on p "Ancora per poche ore potrai avere il nostro manuale con tutti i bonus a soli € …" at bounding box center [259, 168] width 312 height 8
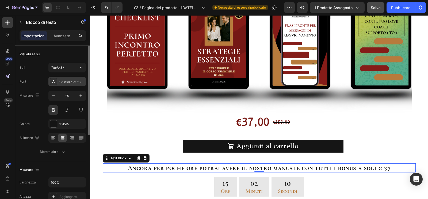
click at [71, 77] on div "Cormorant SC" at bounding box center [66, 82] width 37 height 10
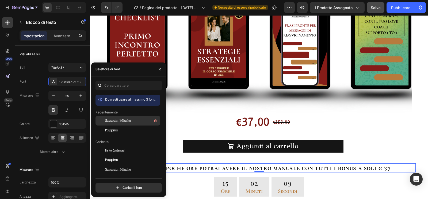
click at [115, 120] on font "Sawarabi Mincho" at bounding box center [118, 120] width 26 height 3
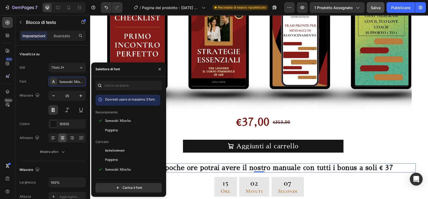
click at [342, 158] on p "Ancora per poche ore potrai avere il nostro manuale con tutti i bonus a soli € …" at bounding box center [259, 168] width 312 height 8
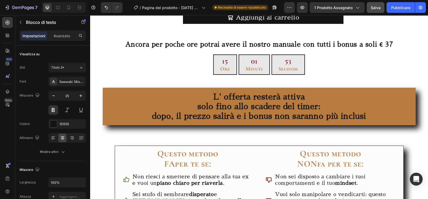
scroll to position [357, 0]
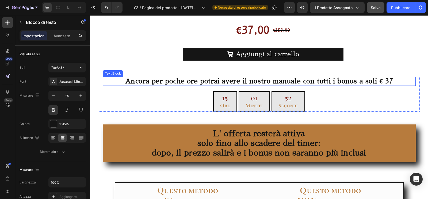
click at [342, 82] on p "Ancora per poche ore potrai avere il nostro manuale con tutti i bonus a soli € …" at bounding box center [259, 81] width 312 height 8
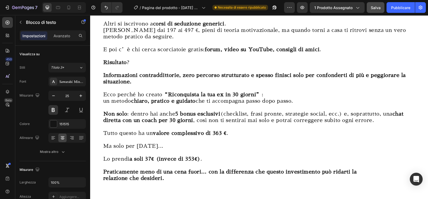
scroll to position [3390, 0]
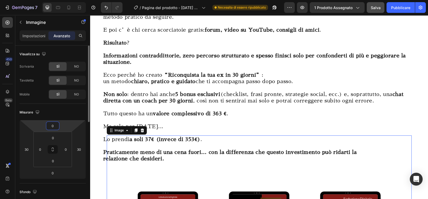
click at [55, 126] on input "0" at bounding box center [52, 126] width 11 height 8
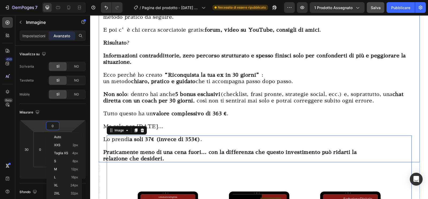
click at [99, 92] on div "Hai mai pensato a quanto ti costano davvero le soluzioni che la maggior parte d…" at bounding box center [259, 40] width 321 height 241
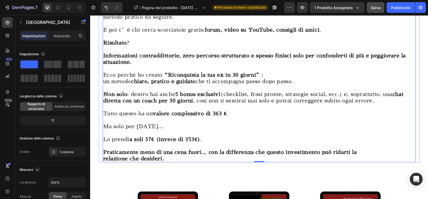
click at [147, 126] on p "Ma solo per [DATE]..." at bounding box center [259, 122] width 312 height 13
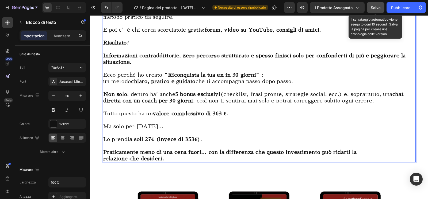
click at [342, 11] on button "Salva" at bounding box center [376, 7] width 18 height 11
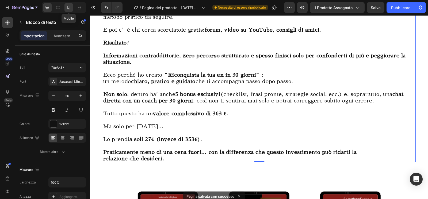
click at [70, 7] on icon at bounding box center [68, 7] width 5 height 5
type input "18"
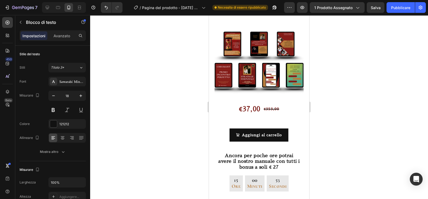
scroll to position [3607, 0]
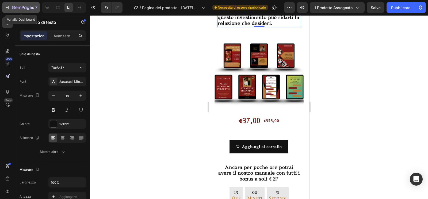
click at [28, 7] on icon "button" at bounding box center [28, 7] width 2 height 3
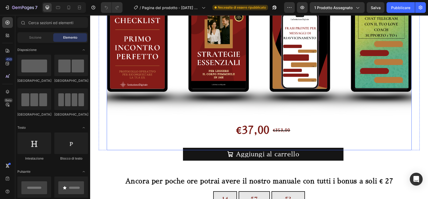
scroll to position [258, 0]
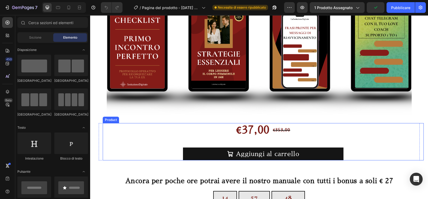
click at [172, 142] on div "€37,00 Product Price Product Price €353,00 Product Price Product Price Row Aggi…" at bounding box center [263, 141] width 321 height 37
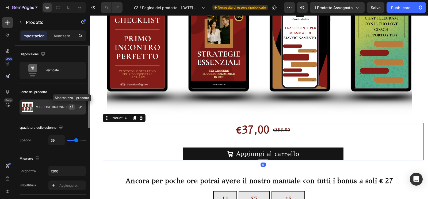
click at [73, 106] on icon "button" at bounding box center [71, 106] width 3 height 2
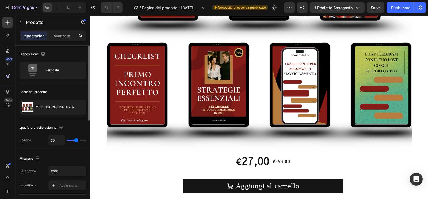
scroll to position [3723, 0]
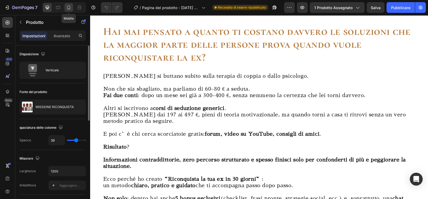
click at [69, 7] on icon at bounding box center [68, 7] width 5 height 5
type input "80%"
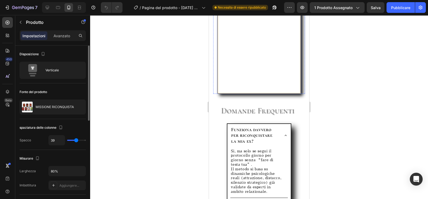
scroll to position [3935, 0]
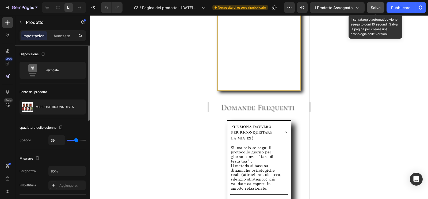
click at [375, 9] on font "Salva" at bounding box center [376, 7] width 10 height 5
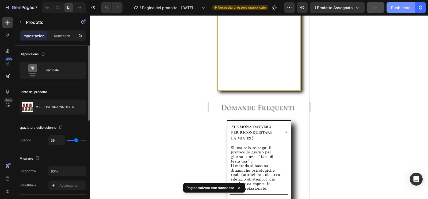
click at [407, 7] on font "Pubblicare" at bounding box center [400, 7] width 19 height 5
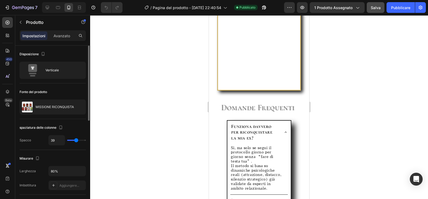
click at [137, 89] on div at bounding box center [259, 107] width 338 height 184
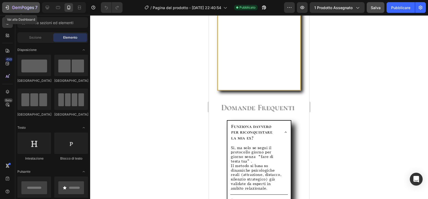
click at [25, 9] on icon "button" at bounding box center [23, 8] width 22 height 5
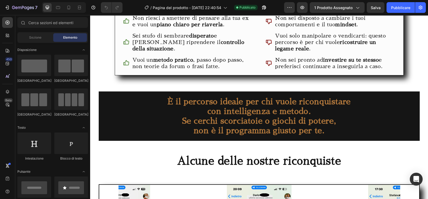
scroll to position [248, 0]
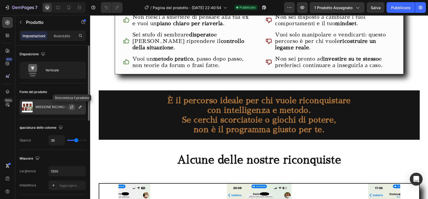
click at [72, 107] on icon "button" at bounding box center [72, 107] width 4 height 4
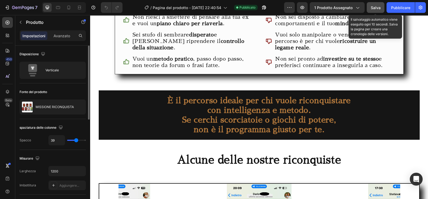
click at [376, 9] on font "Salva" at bounding box center [376, 7] width 10 height 5
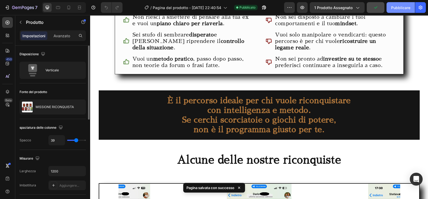
click at [393, 7] on font "Pubblicare" at bounding box center [400, 7] width 19 height 5
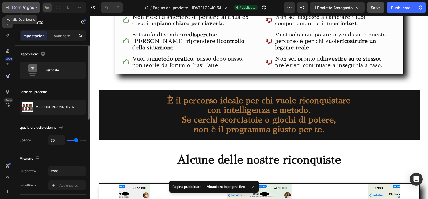
click at [31, 7] on icon "button" at bounding box center [23, 8] width 22 height 5
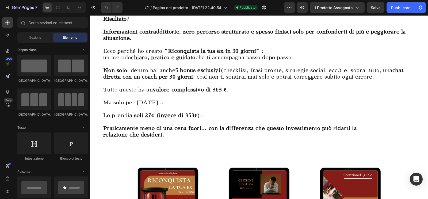
scroll to position [3414, 0]
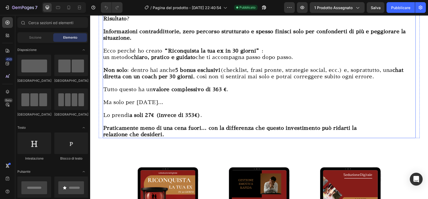
click at [216, 89] on strong "valore complessivo di 363 €" at bounding box center [190, 88] width 74 height 5
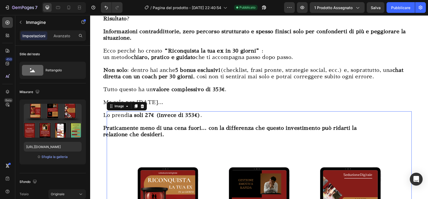
click at [171, 93] on p "Ma solo per [DATE]..." at bounding box center [259, 98] width 312 height 13
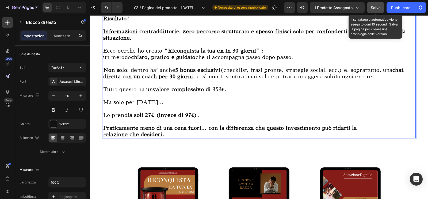
click at [379, 9] on font "Salva" at bounding box center [376, 7] width 10 height 5
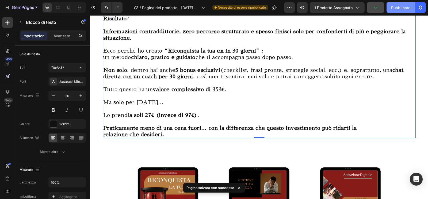
click at [399, 9] on font "Pubblicare" at bounding box center [400, 7] width 19 height 5
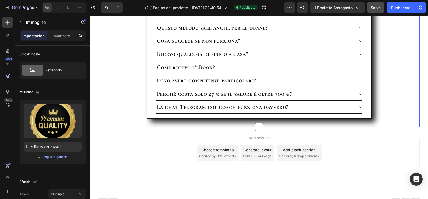
scroll to position [4200, 0]
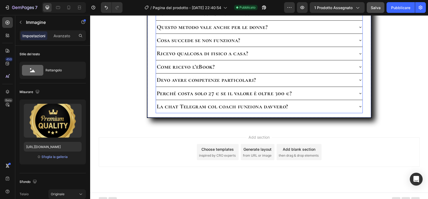
click at [355, 89] on div "Perché costa solo 27 € se il valore è oltre 300 €?" at bounding box center [259, 93] width 207 height 13
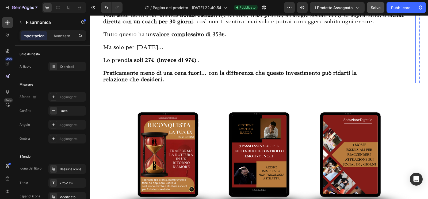
scroll to position [3466, 0]
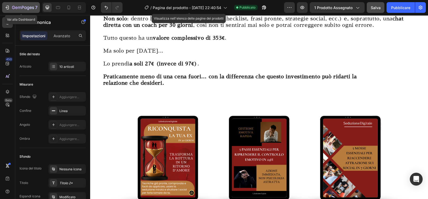
click at [18, 7] on icon "button" at bounding box center [23, 8] width 22 height 5
